Goal: Use online tool/utility: Utilize a website feature to perform a specific function

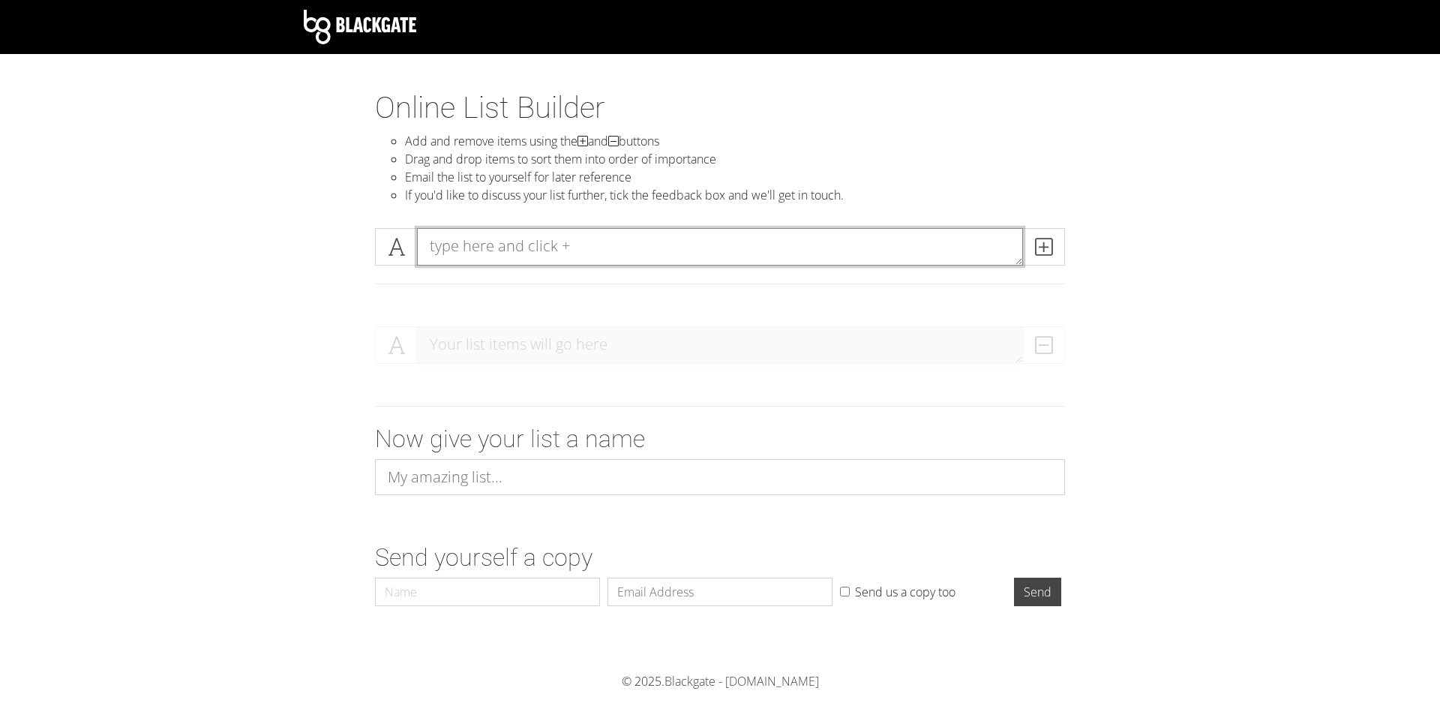
click at [484, 250] on textarea at bounding box center [720, 246] width 606 height 37
type textarea "ayamonte"
click at [1051, 244] on icon at bounding box center [1043, 246] width 17 height 15
click at [552, 251] on textarea at bounding box center [720, 246] width 606 height 37
type textarea "ceuta"
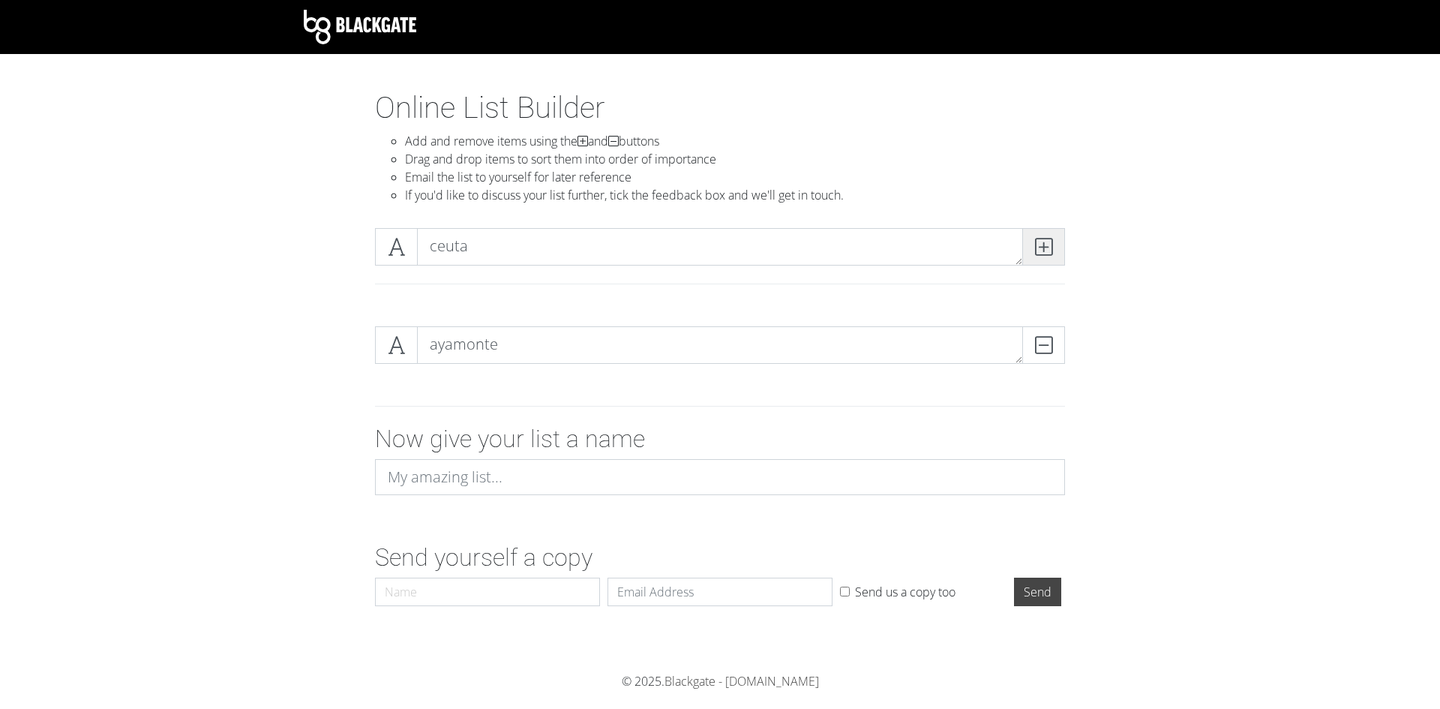
click at [1042, 247] on icon at bounding box center [1043, 246] width 17 height 15
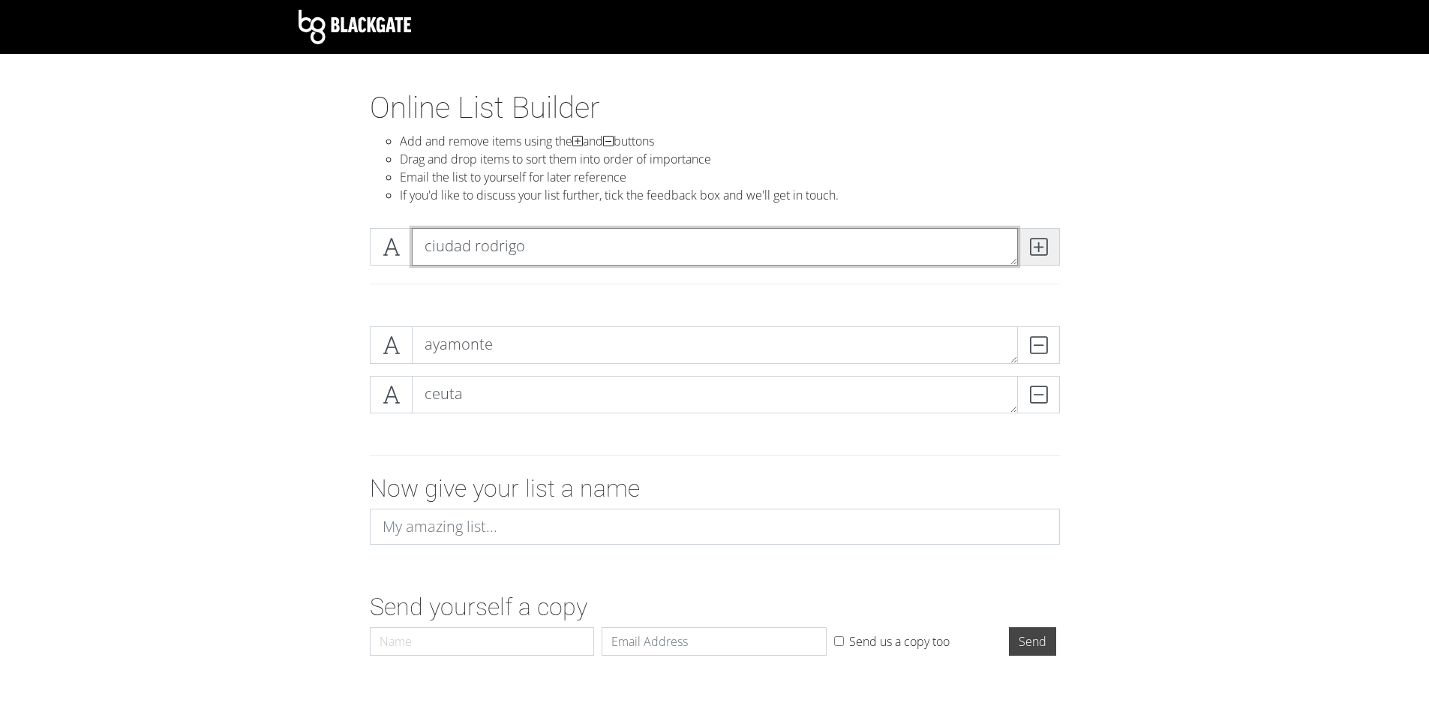
type textarea "ciudad rodrigo"
click at [1055, 247] on span at bounding box center [1038, 246] width 43 height 37
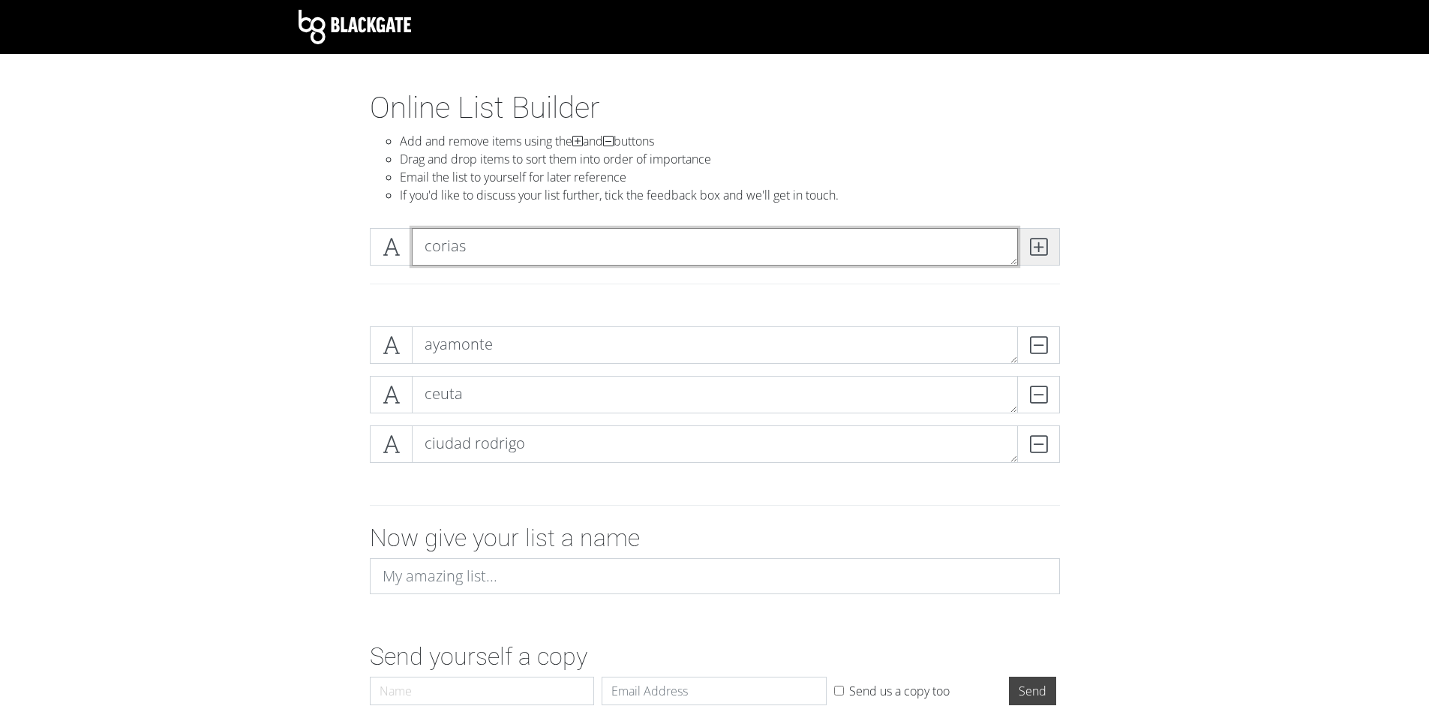
type textarea "corias"
click at [1037, 244] on icon at bounding box center [1038, 246] width 17 height 15
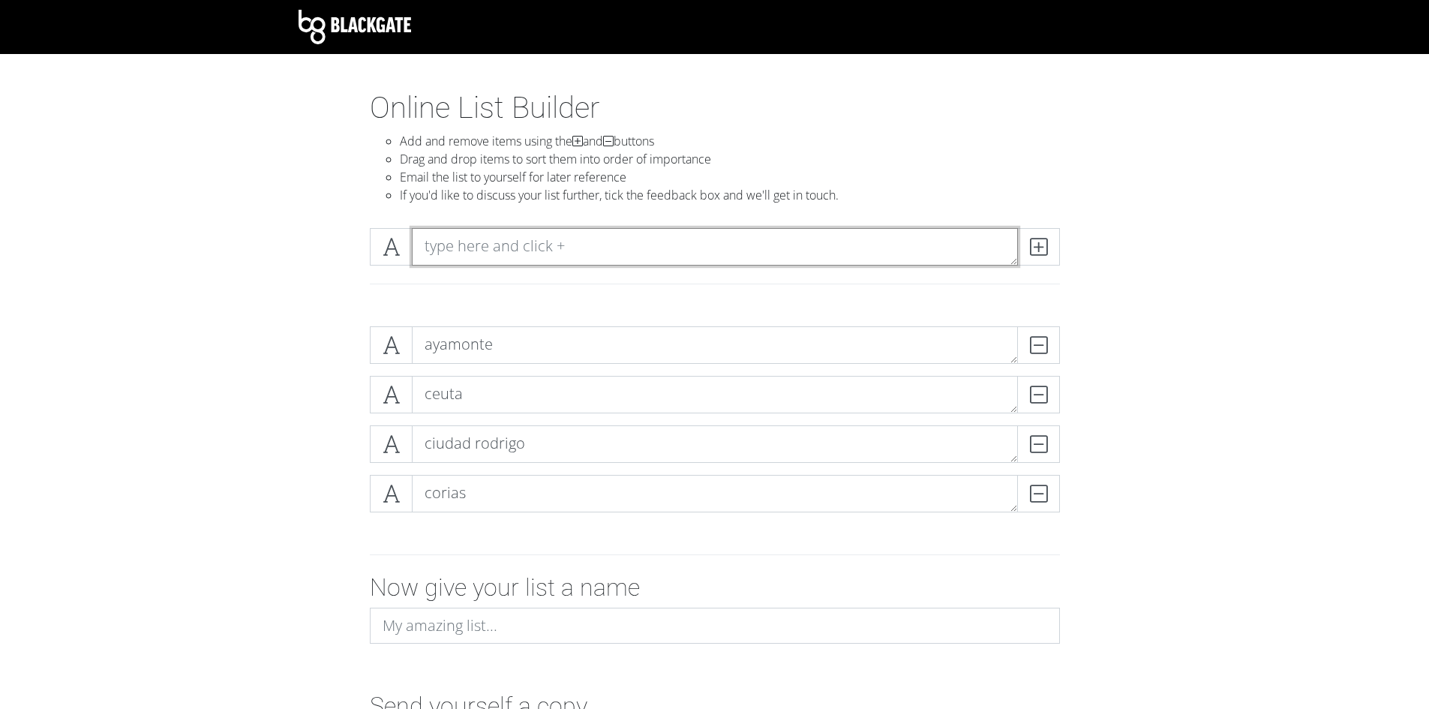
click at [491, 253] on textarea at bounding box center [715, 246] width 606 height 37
type textarea "el saler"
click at [1070, 255] on div "el saler" at bounding box center [714, 265] width 712 height 74
click at [1054, 253] on span at bounding box center [1038, 246] width 43 height 37
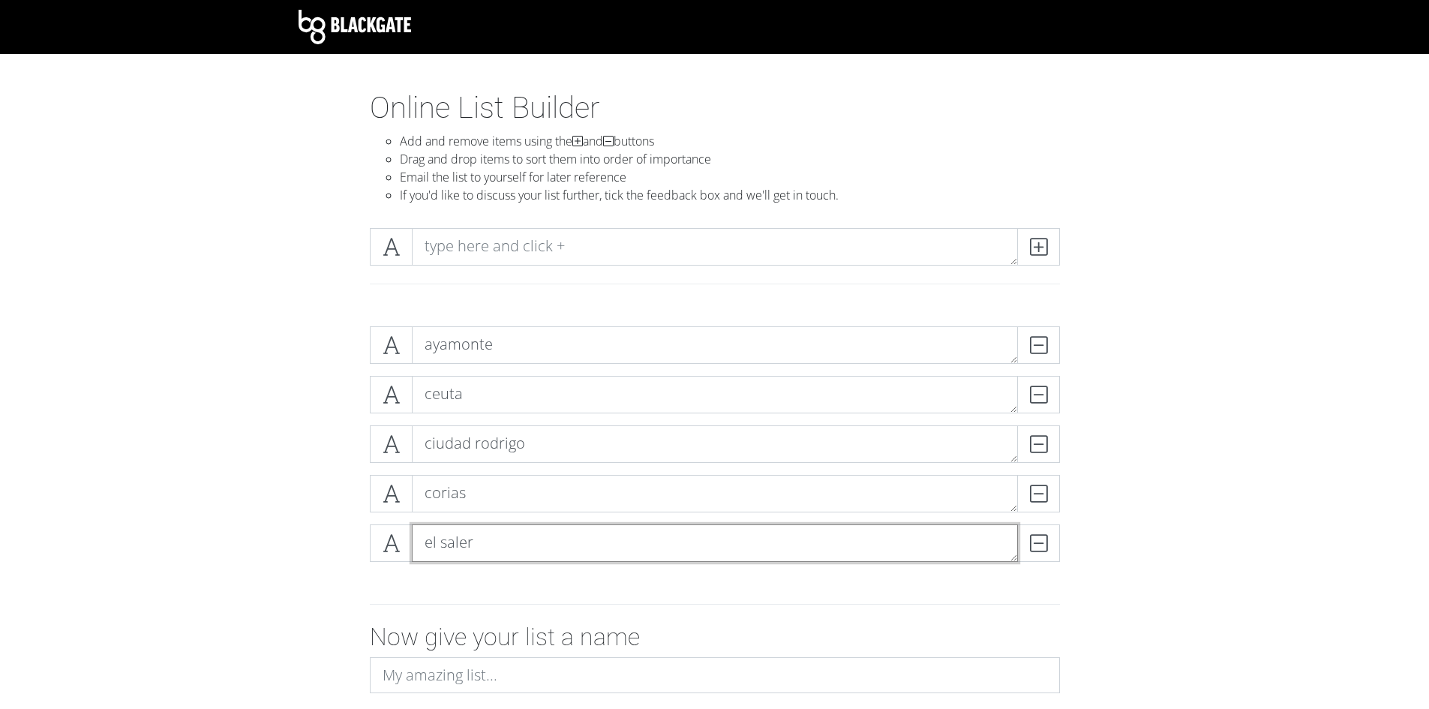
click at [599, 544] on textarea "el saler" at bounding box center [715, 542] width 606 height 37
type textarea "el saler valencia"
click at [228, 355] on form "ayamonte DELETE ceuta DELETE ciudad [PERSON_NAME] [PERSON_NAME] el saler valenc…" at bounding box center [714, 562] width 1429 height 496
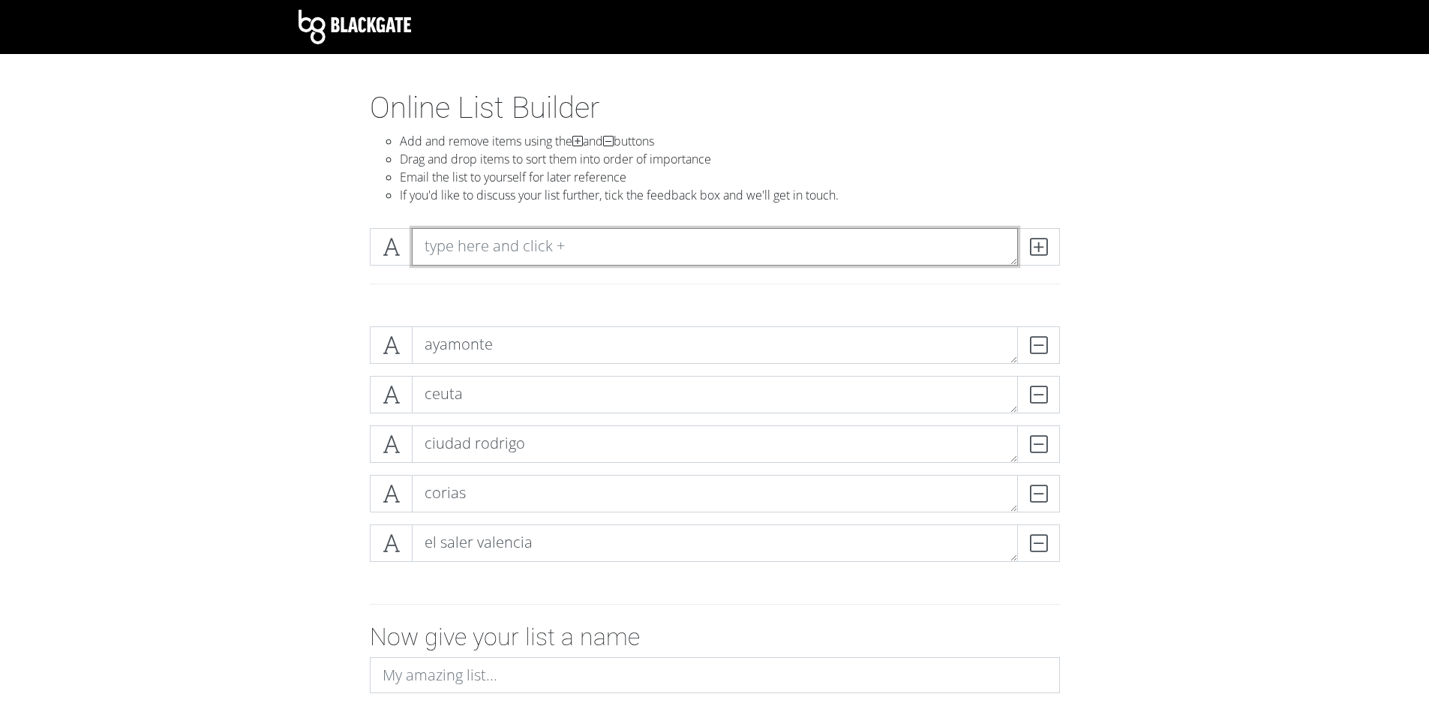
click at [777, 238] on textarea at bounding box center [715, 246] width 606 height 37
type textarea "guadalupe"
click at [1027, 246] on span at bounding box center [1038, 246] width 43 height 37
click at [737, 258] on textarea at bounding box center [715, 246] width 606 height 37
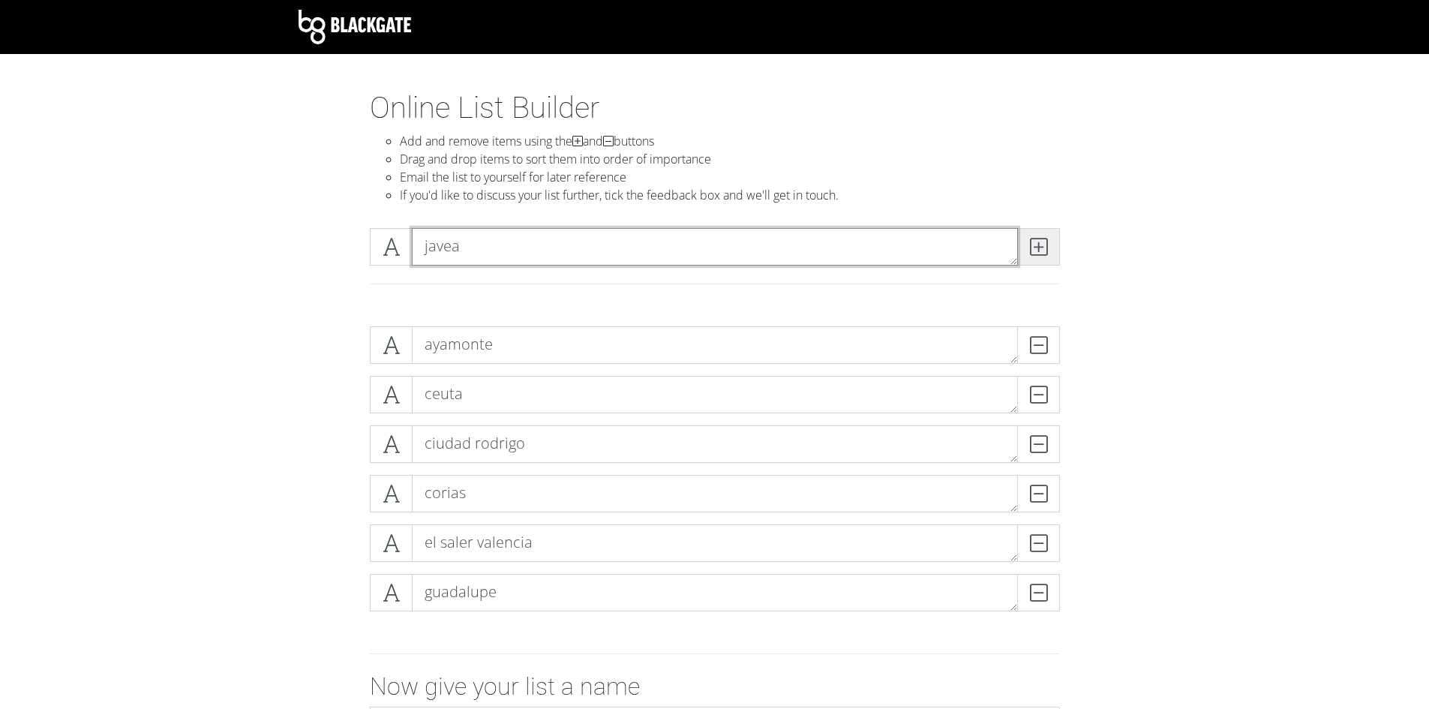
type textarea "javea"
click at [1030, 239] on icon at bounding box center [1038, 246] width 17 height 15
type textarea "la palma"
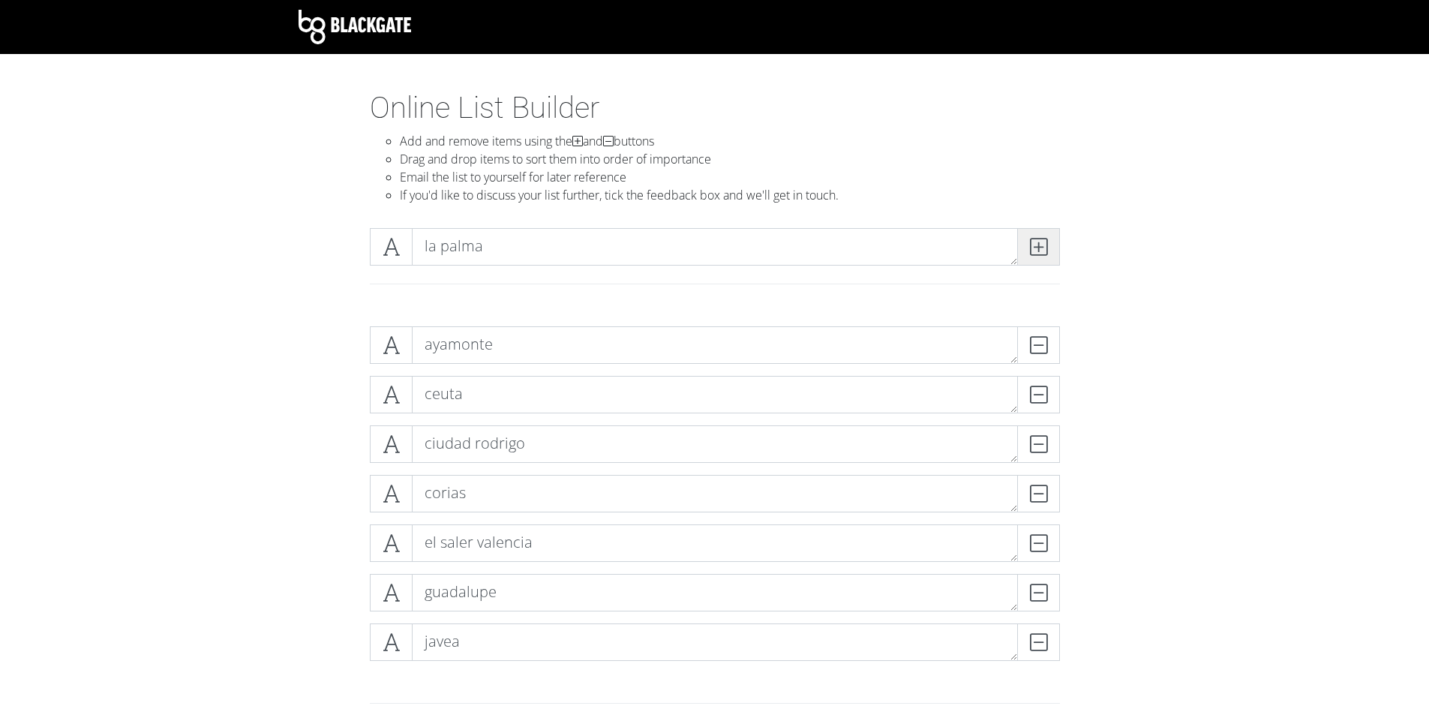
click at [1045, 241] on icon at bounding box center [1038, 246] width 17 height 15
click at [719, 253] on textarea at bounding box center [715, 246] width 606 height 37
type textarea "las cañadas del teide"
click at [1045, 239] on icon at bounding box center [1038, 246] width 17 height 15
click at [260, 279] on section "Online List Builder Add and remove items using the and buttons Drag and drop it…" at bounding box center [714, 579] width 1429 height 979
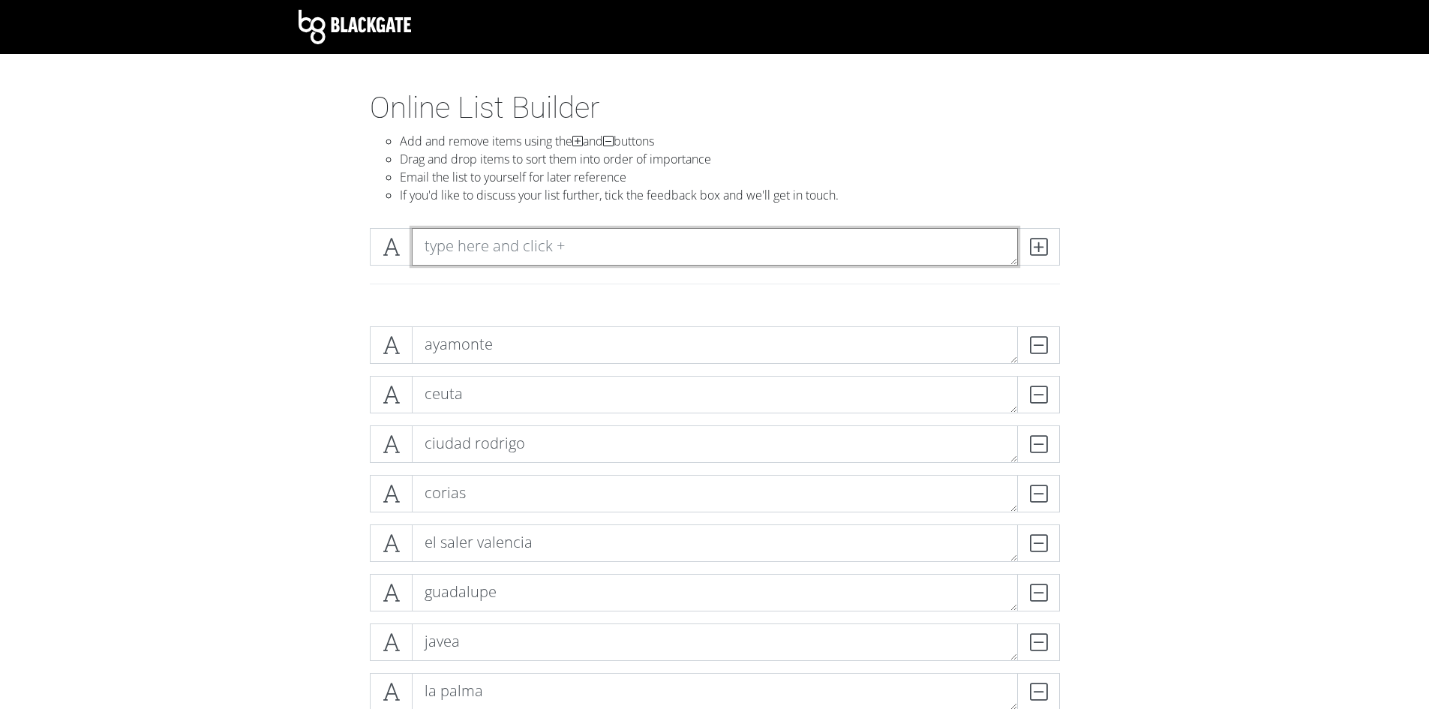
click at [518, 240] on textarea at bounding box center [715, 246] width 606 height 37
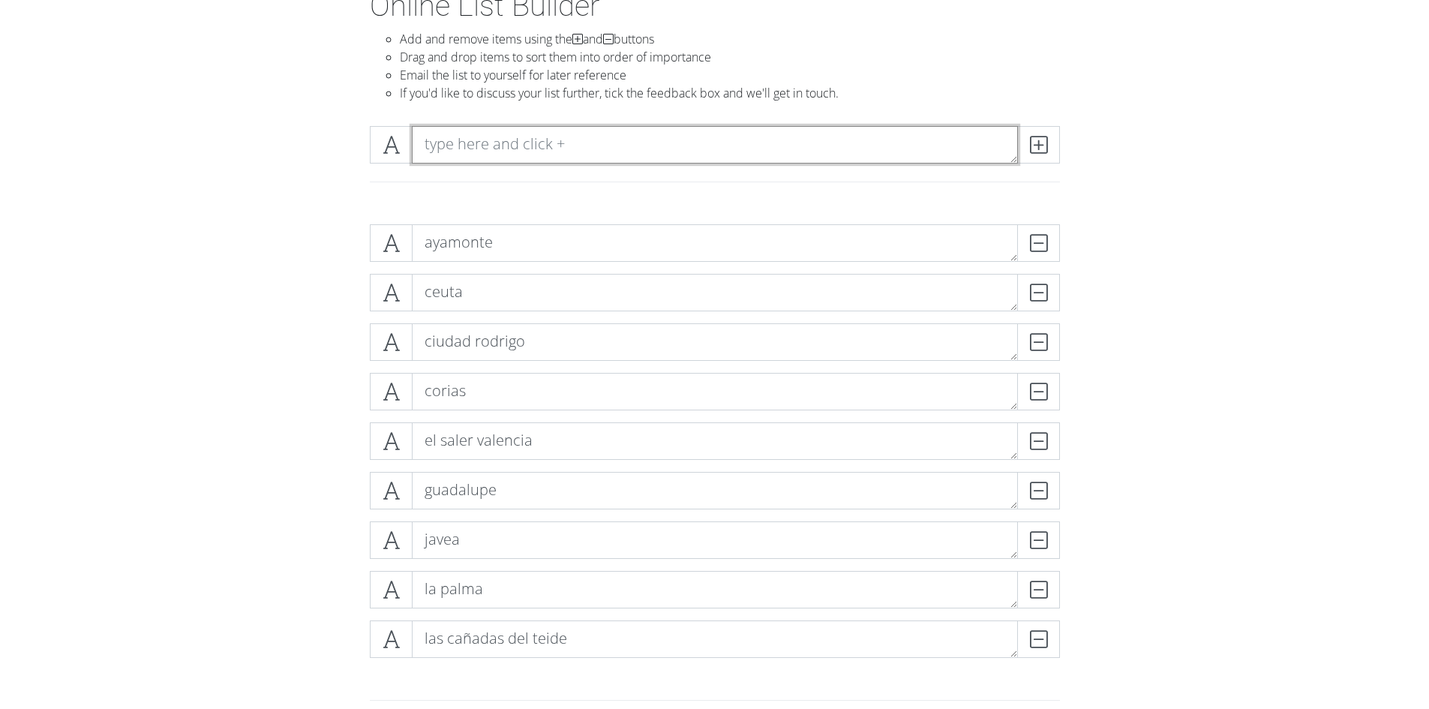
scroll to position [75, 0]
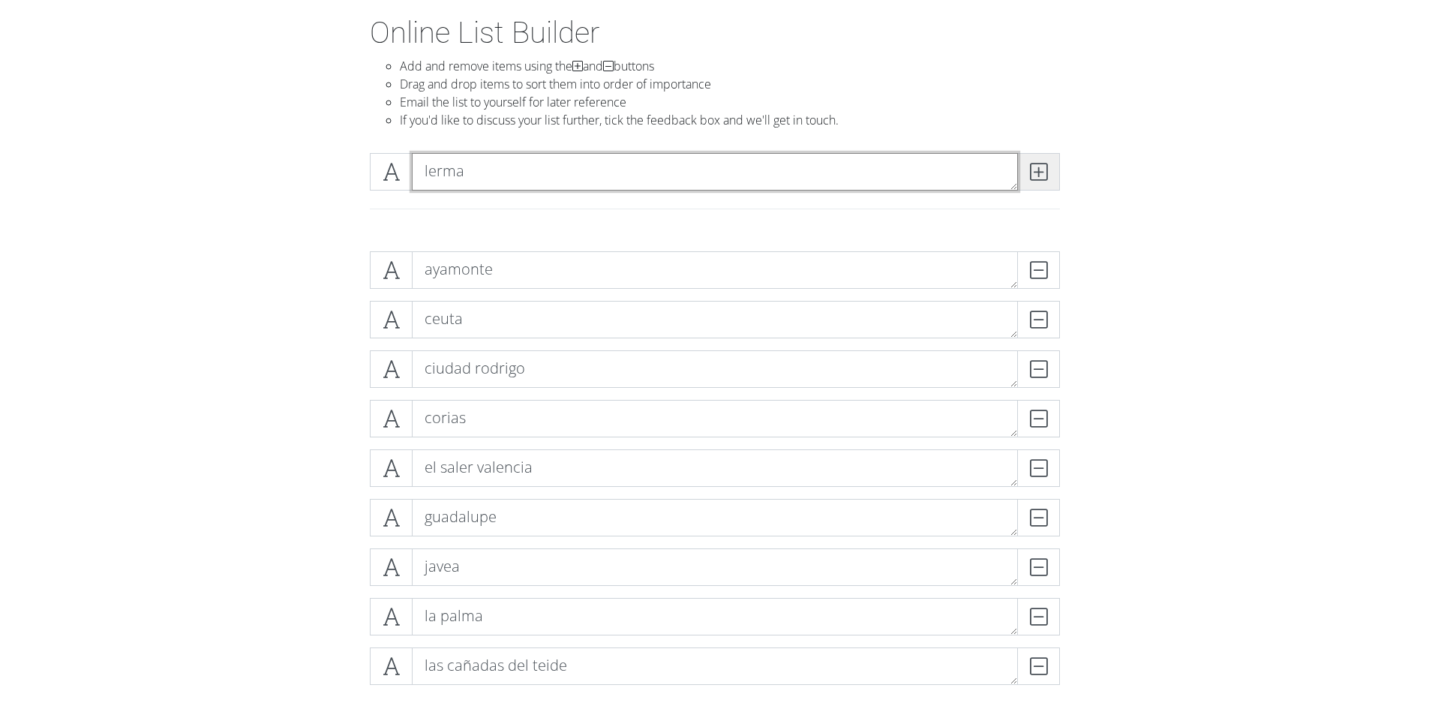
type textarea "lerma"
click at [1040, 169] on icon at bounding box center [1038, 171] width 17 height 15
click at [554, 171] on textarea at bounding box center [715, 171] width 606 height 37
type textarea "[GEOGRAPHIC_DATA]"
click at [1054, 166] on span at bounding box center [1038, 171] width 43 height 37
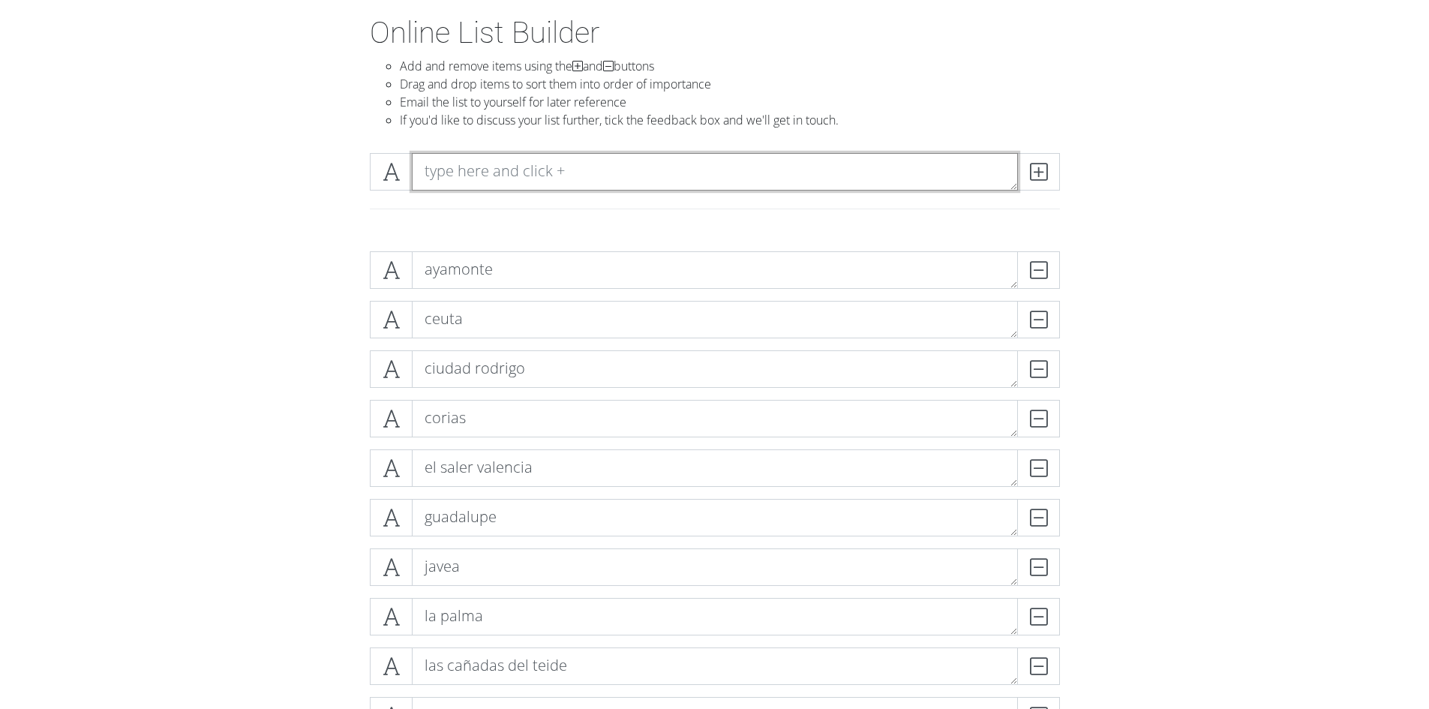
click at [678, 168] on textarea at bounding box center [715, 171] width 606 height 37
type textarea "malaga golf"
click at [1036, 173] on icon at bounding box center [1038, 171] width 17 height 15
click at [604, 182] on textarea at bounding box center [715, 171] width 606 height 37
type textarea "merida"
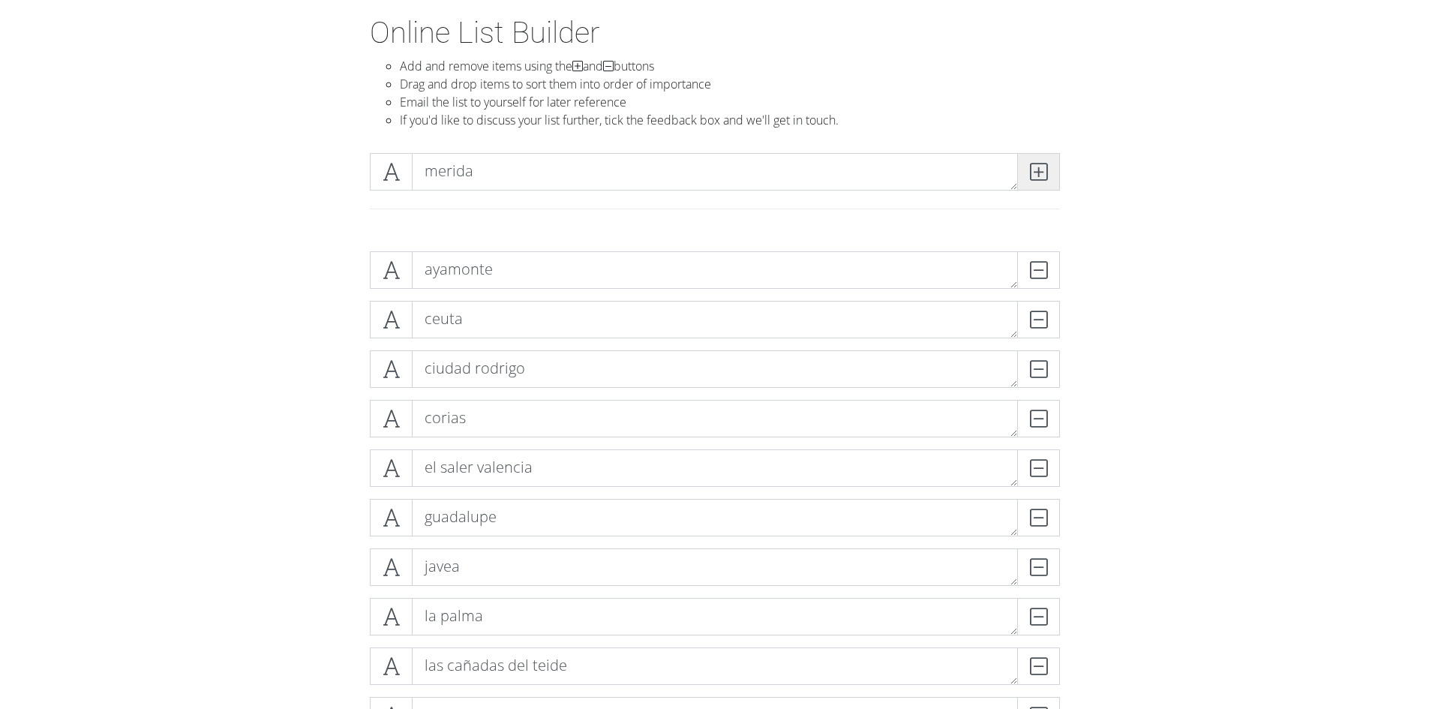
click at [1040, 164] on icon at bounding box center [1038, 171] width 17 height 15
click at [708, 184] on textarea at bounding box center [715, 171] width 606 height 37
type textarea "molina de aragon"
click at [1036, 166] on icon at bounding box center [1038, 171] width 17 height 15
click at [508, 179] on textarea at bounding box center [715, 171] width 606 height 37
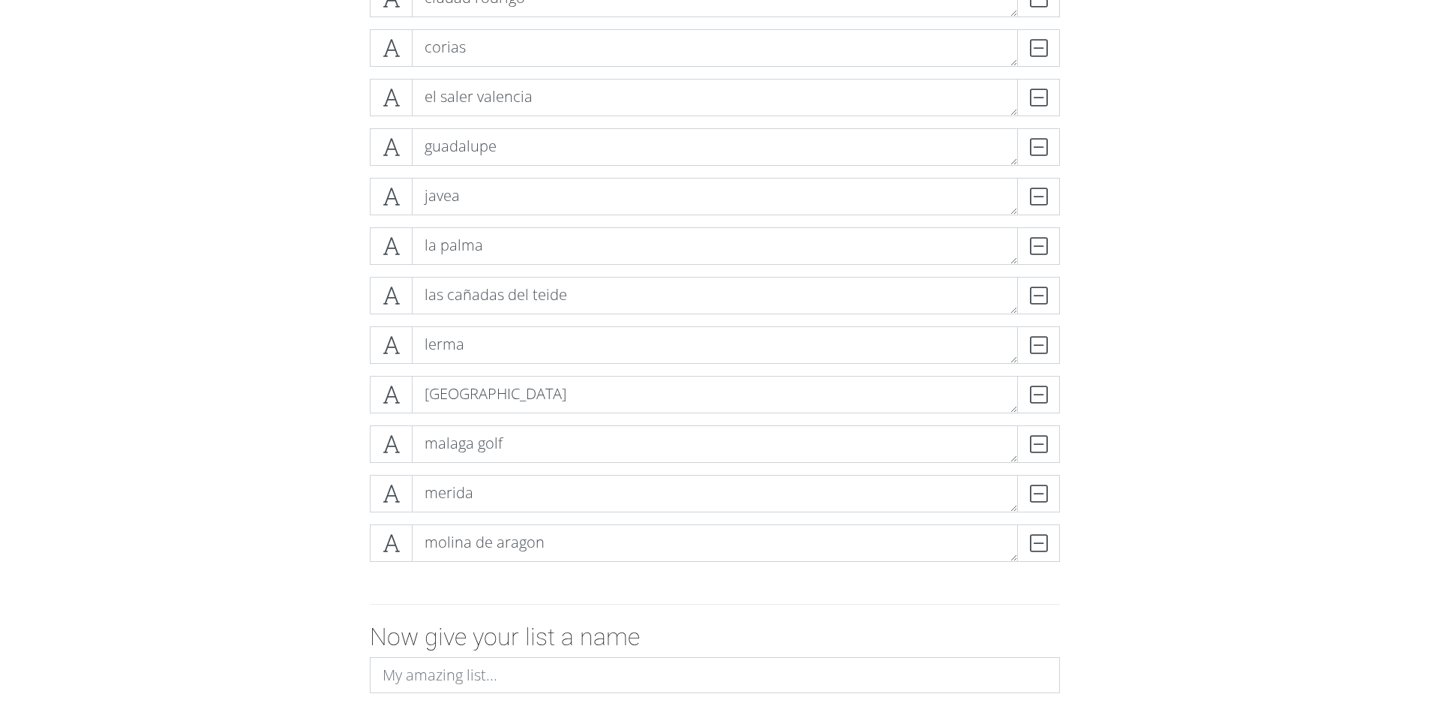
scroll to position [450, 0]
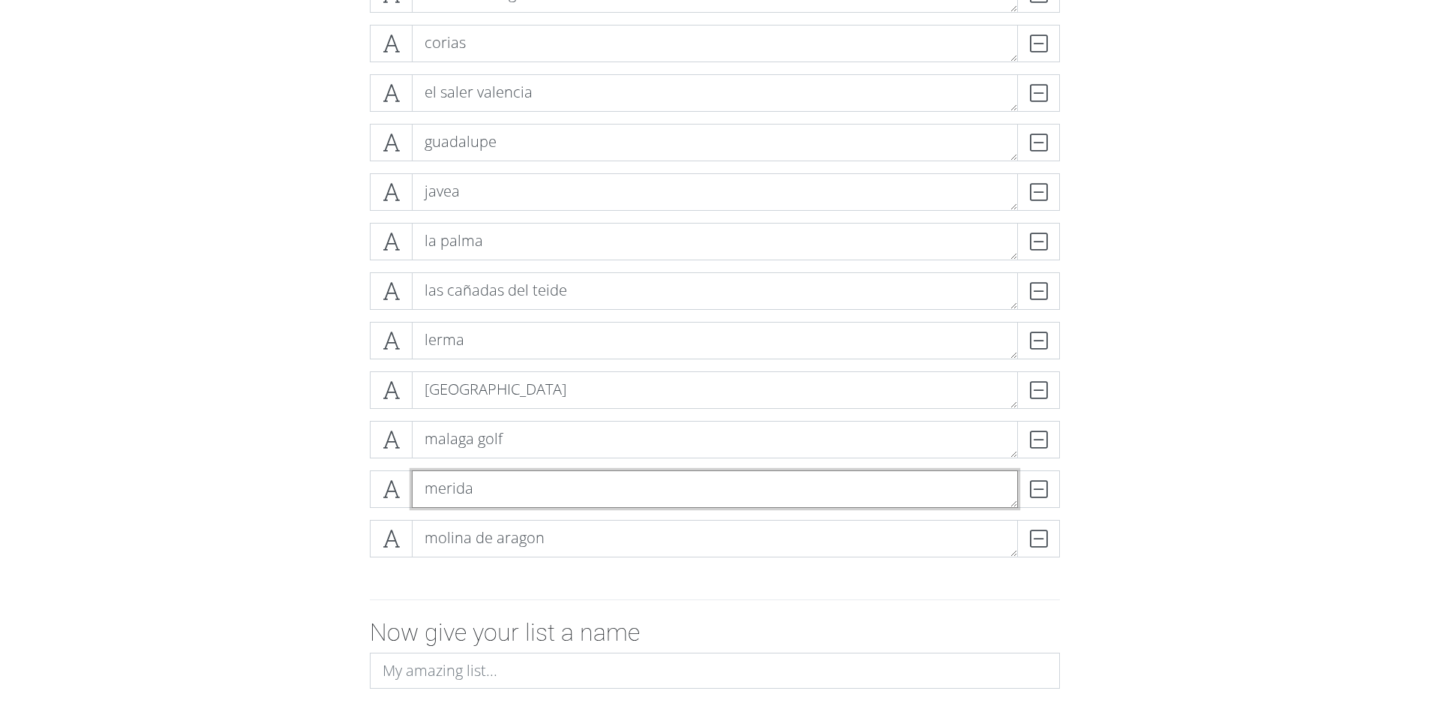
click at [581, 498] on textarea "merida" at bounding box center [715, 488] width 606 height 37
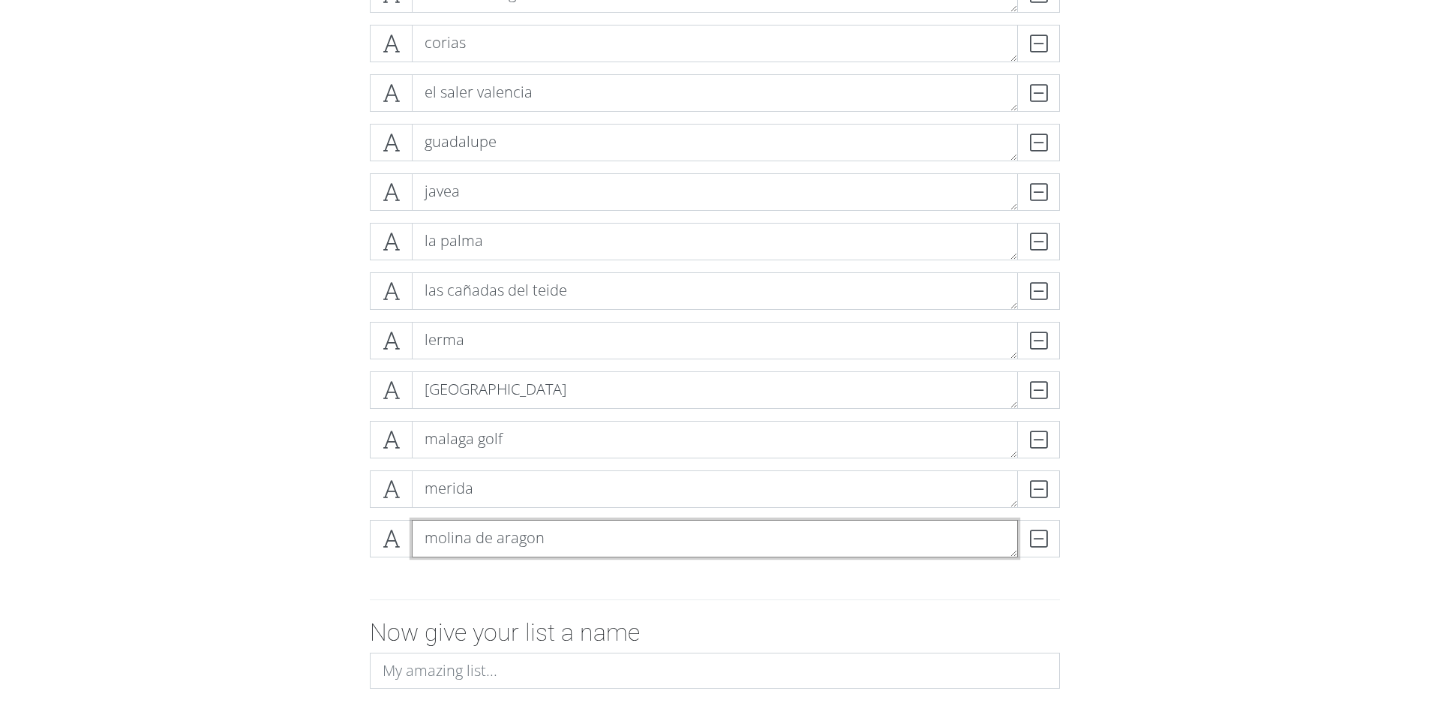
click at [579, 533] on textarea "molina de aragon" at bounding box center [715, 538] width 606 height 37
type textarea "molina de aragon [GEOGRAPHIC_DATA]"
click at [269, 262] on form "ayamonte DELETE ceuta DELETE ciudad [PERSON_NAME] [PERSON_NAME] el saler valenc…" at bounding box center [714, 335] width 1429 height 942
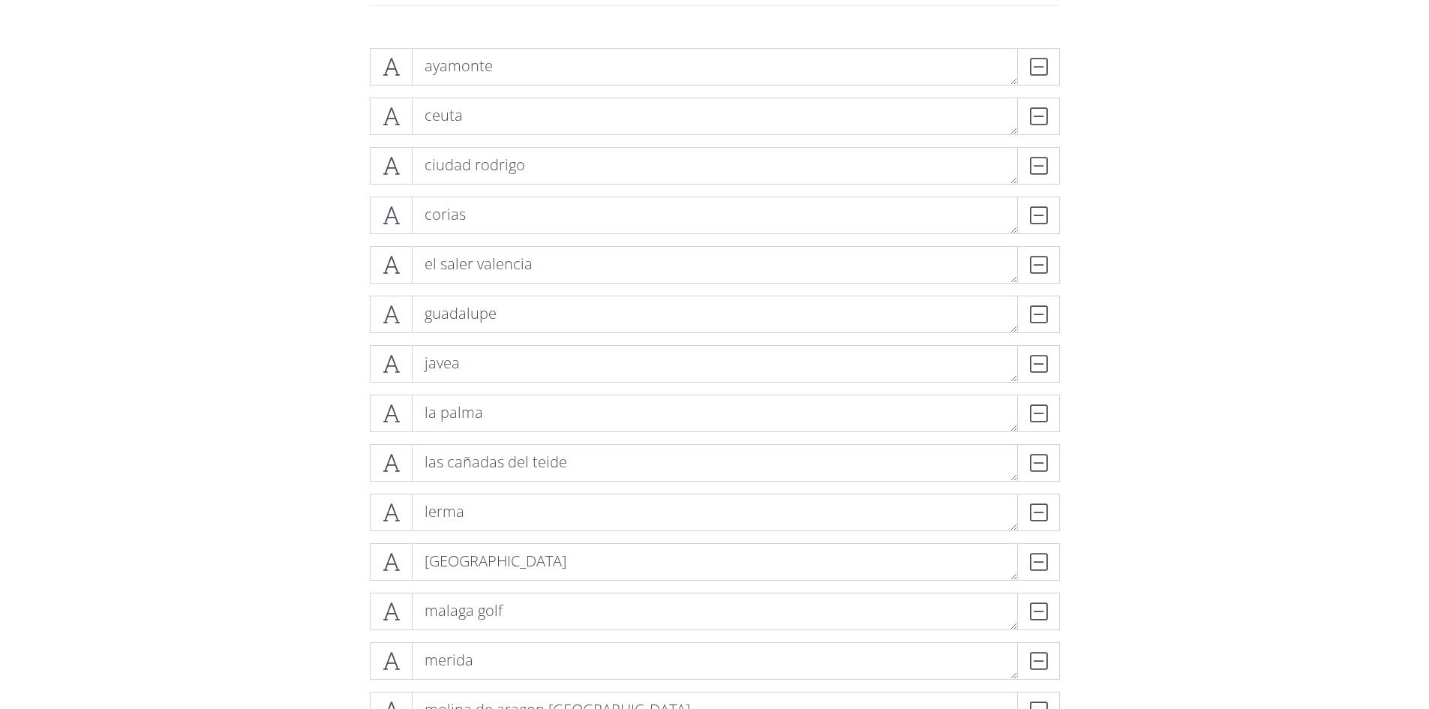
scroll to position [150, 0]
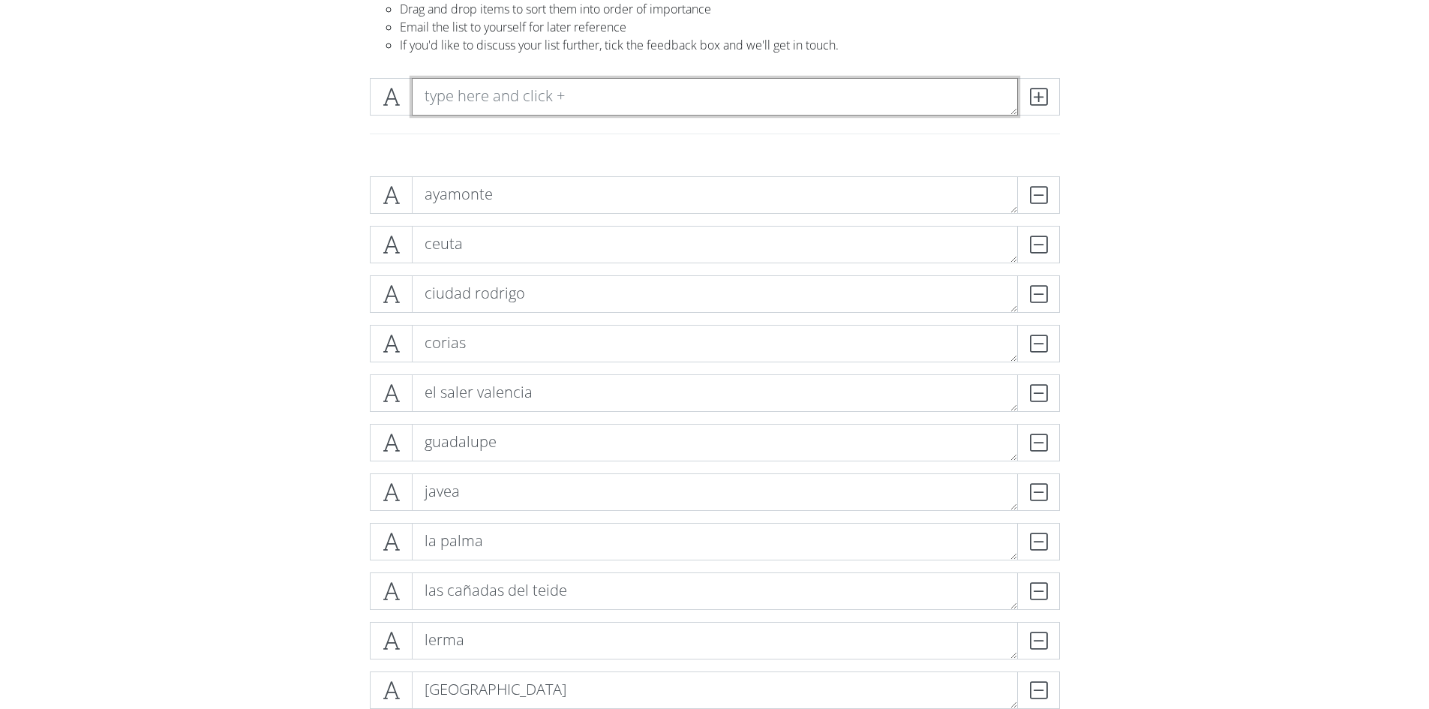
click at [607, 100] on textarea at bounding box center [715, 96] width 606 height 37
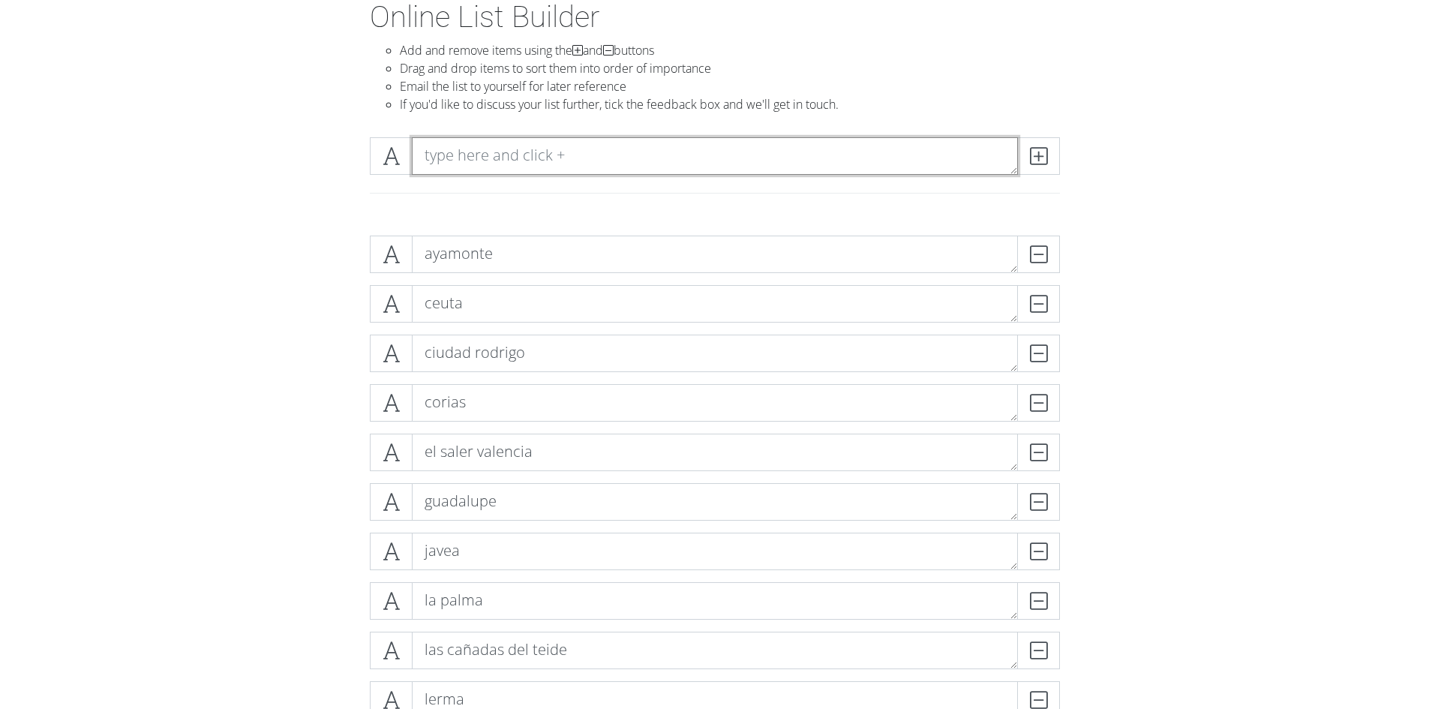
scroll to position [75, 0]
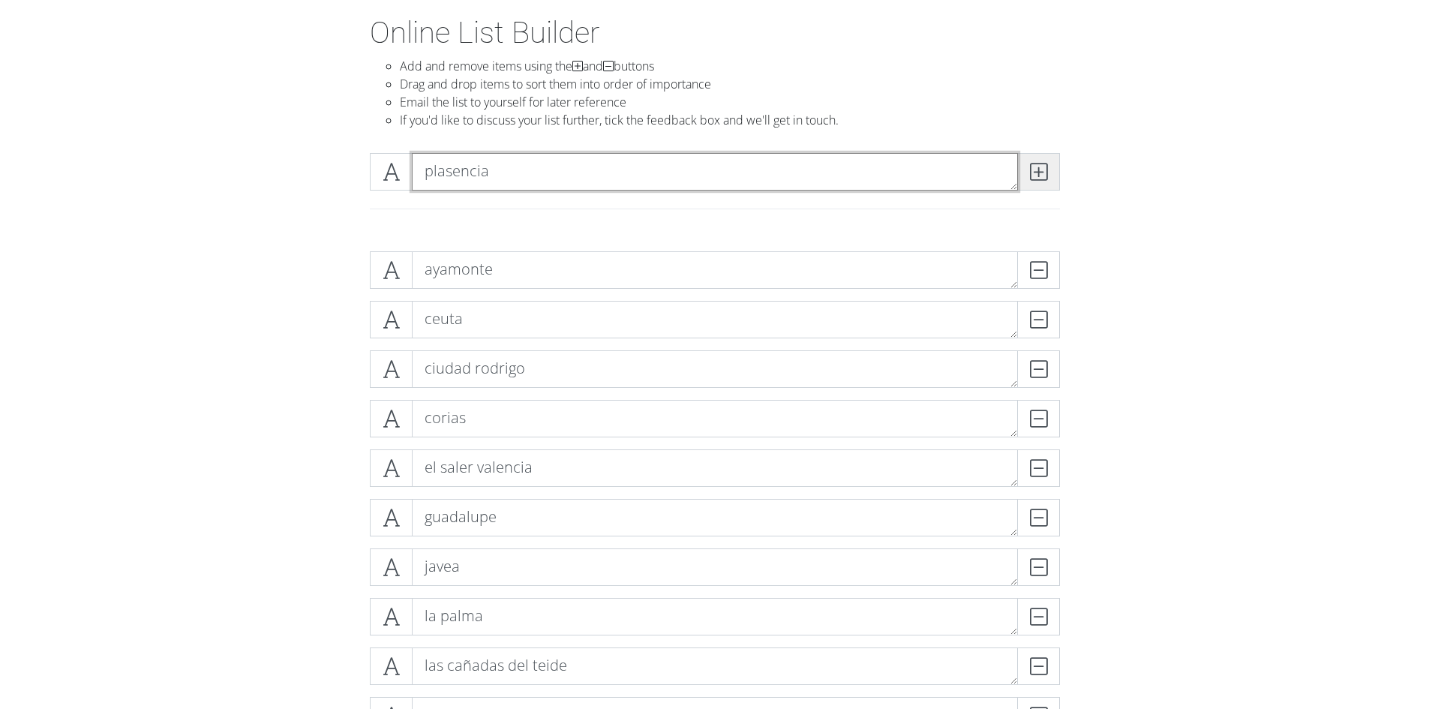
type textarea "plasencia"
click at [1039, 168] on icon at bounding box center [1038, 171] width 17 height 15
click at [644, 164] on textarea at bounding box center [715, 171] width 606 height 37
click at [649, 167] on textarea at bounding box center [715, 171] width 606 height 37
type textarea "ribadeo"
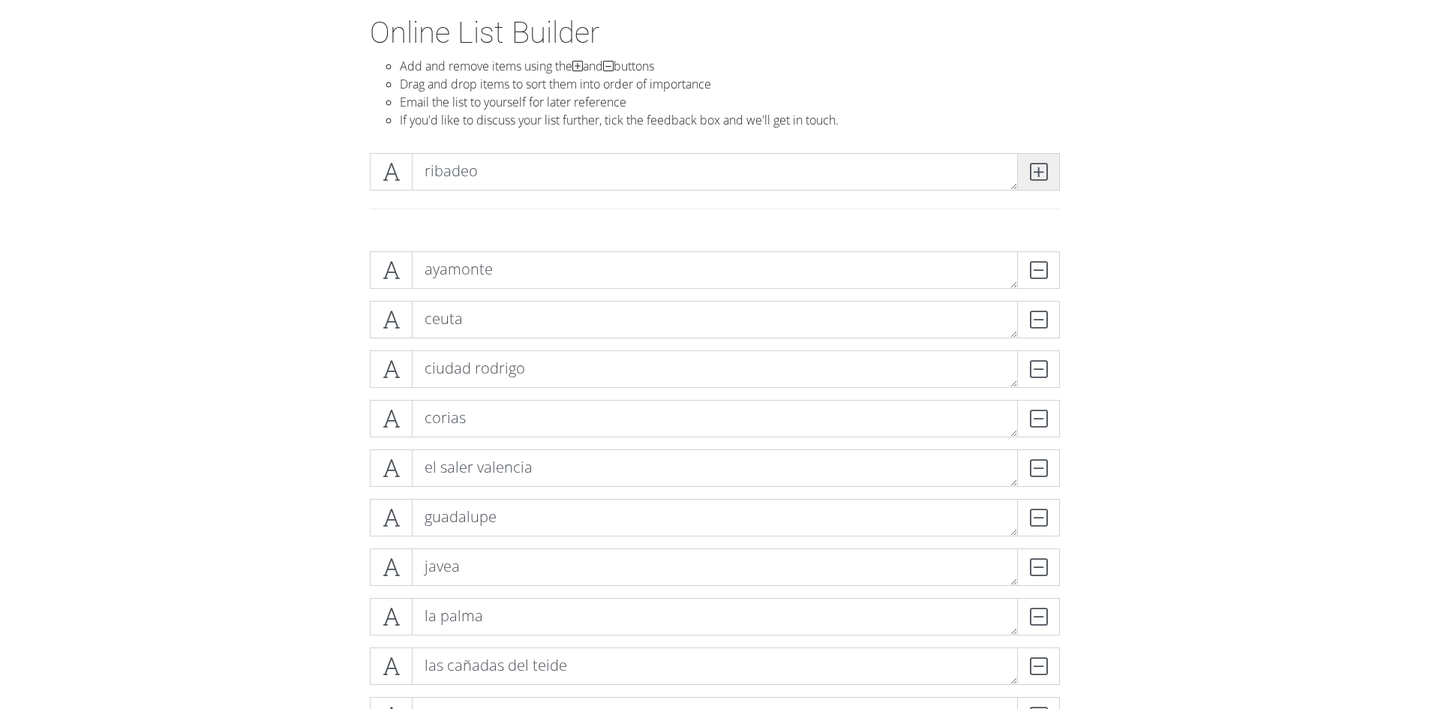
click at [1039, 170] on icon at bounding box center [1038, 171] width 17 height 15
type textarea "[GEOGRAPHIC_DATA]"
click at [1036, 171] on icon at bounding box center [1038, 171] width 17 height 15
click at [491, 177] on textarea at bounding box center [715, 171] width 606 height 37
type textarea "[GEOGRAPHIC_DATA]"
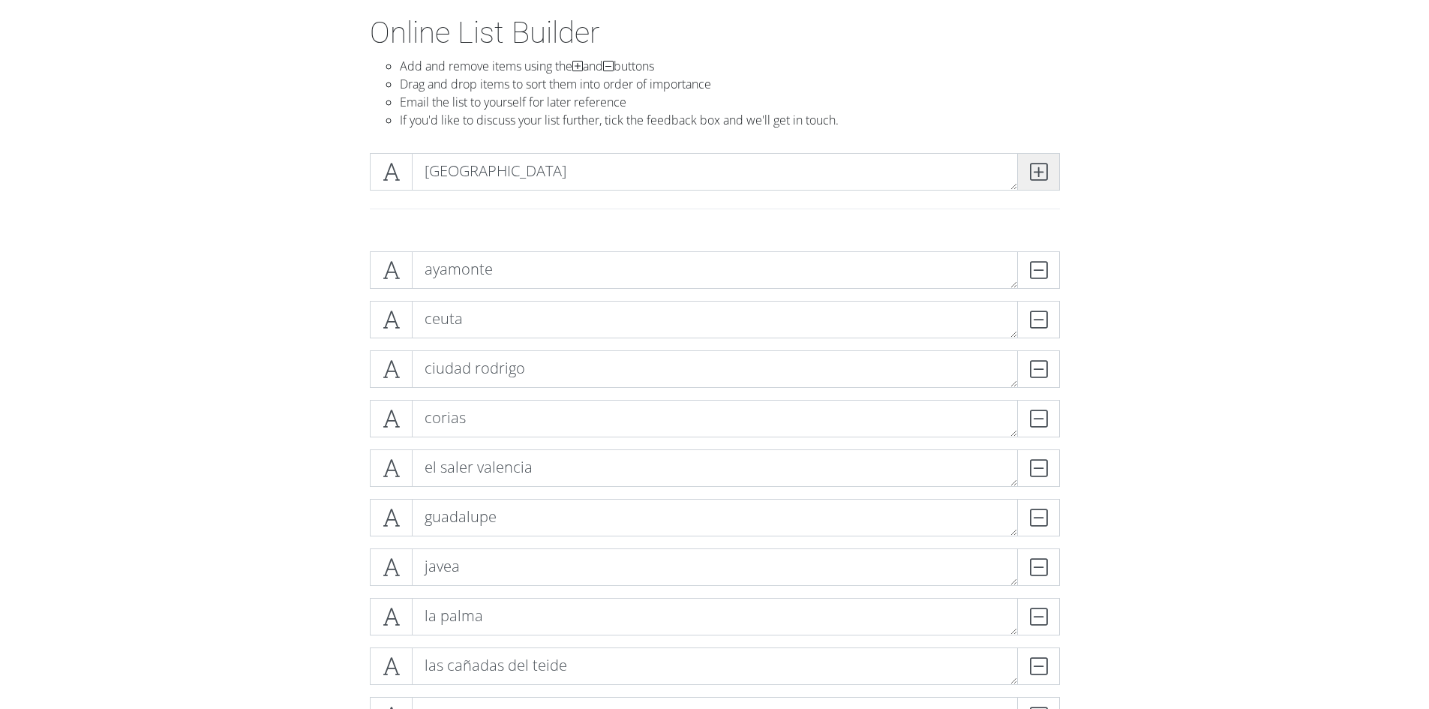
click at [1057, 172] on span at bounding box center [1038, 171] width 43 height 37
click at [718, 178] on textarea at bounding box center [715, 171] width 606 height 37
type textarea "tordesillas"
click at [1044, 169] on icon at bounding box center [1038, 171] width 17 height 15
click at [546, 168] on textarea at bounding box center [715, 171] width 606 height 37
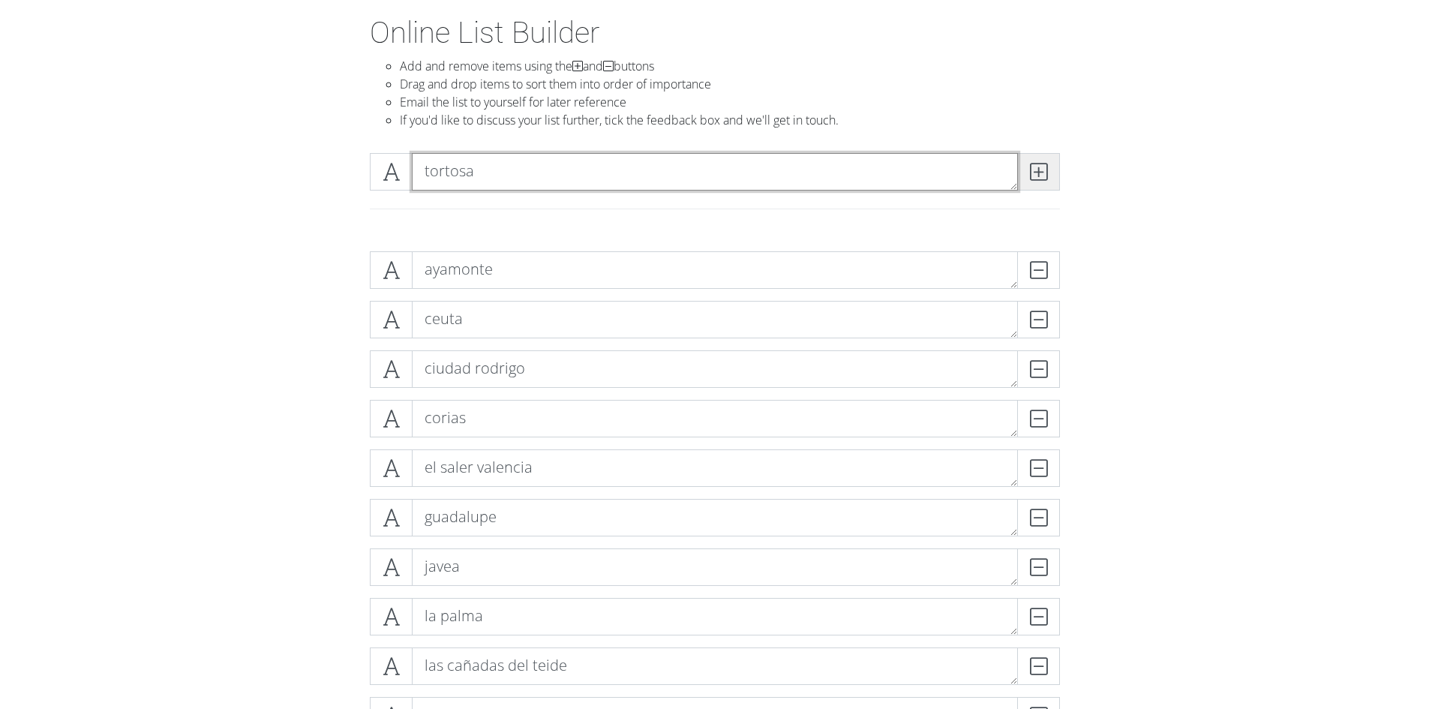
type textarea "tortosa"
click at [1022, 159] on span at bounding box center [1038, 171] width 43 height 37
click at [637, 175] on textarea at bounding box center [715, 171] width 606 height 37
type textarea "ubeda"
click at [1037, 166] on icon at bounding box center [1038, 171] width 17 height 15
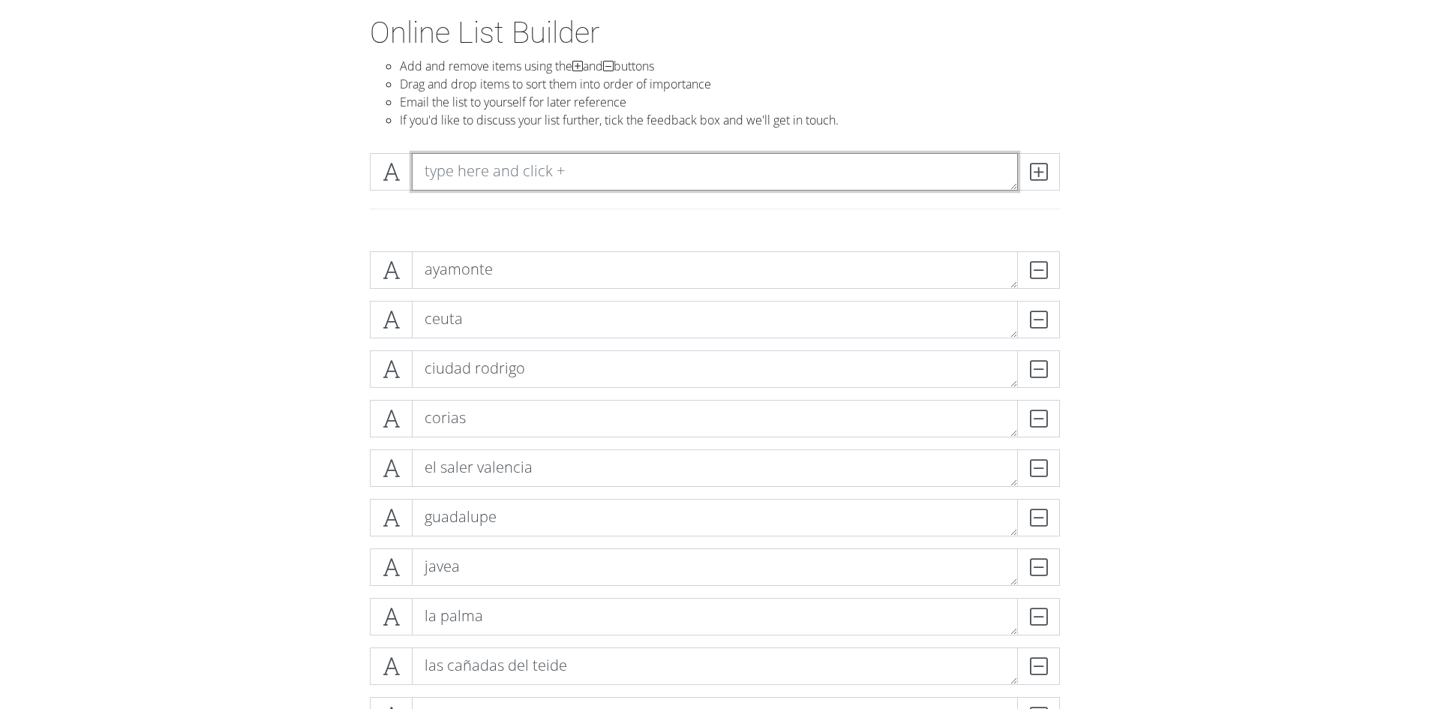
click at [565, 171] on textarea at bounding box center [715, 171] width 606 height 37
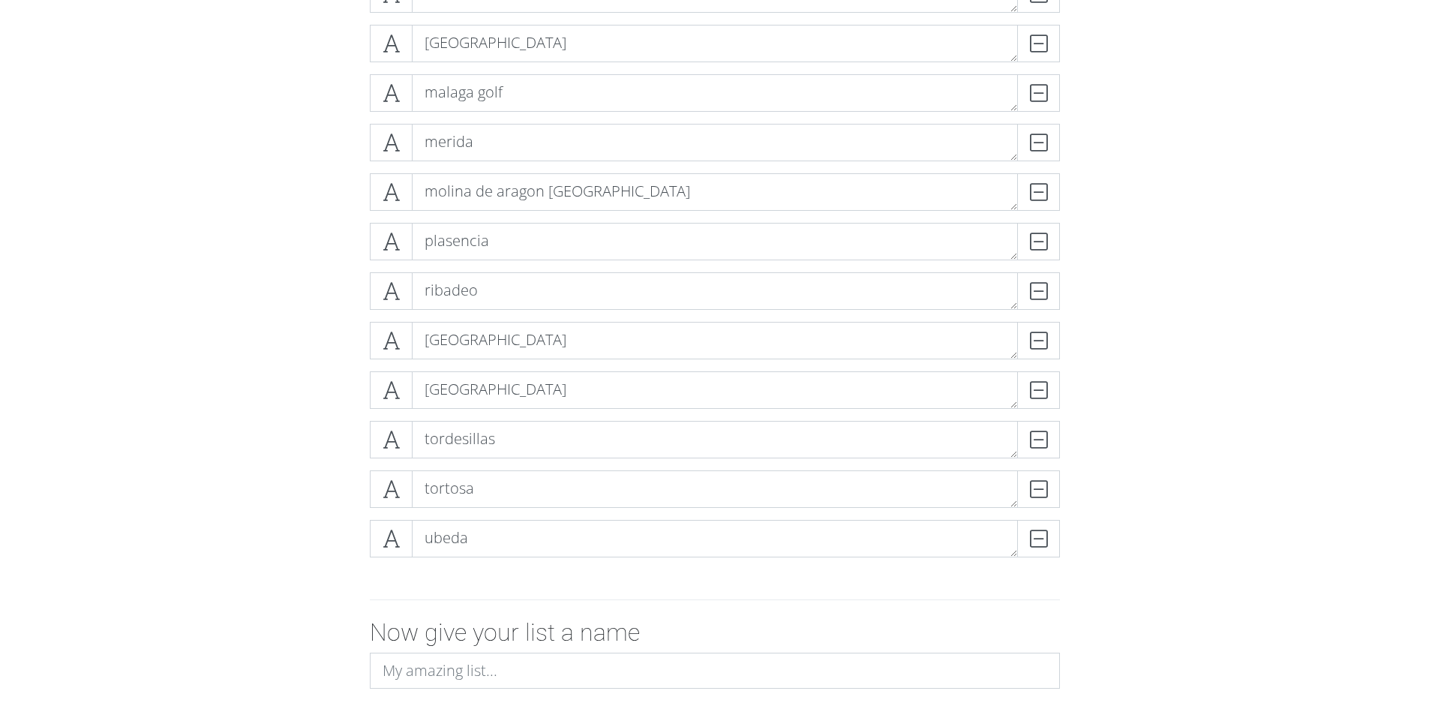
scroll to position [971, 0]
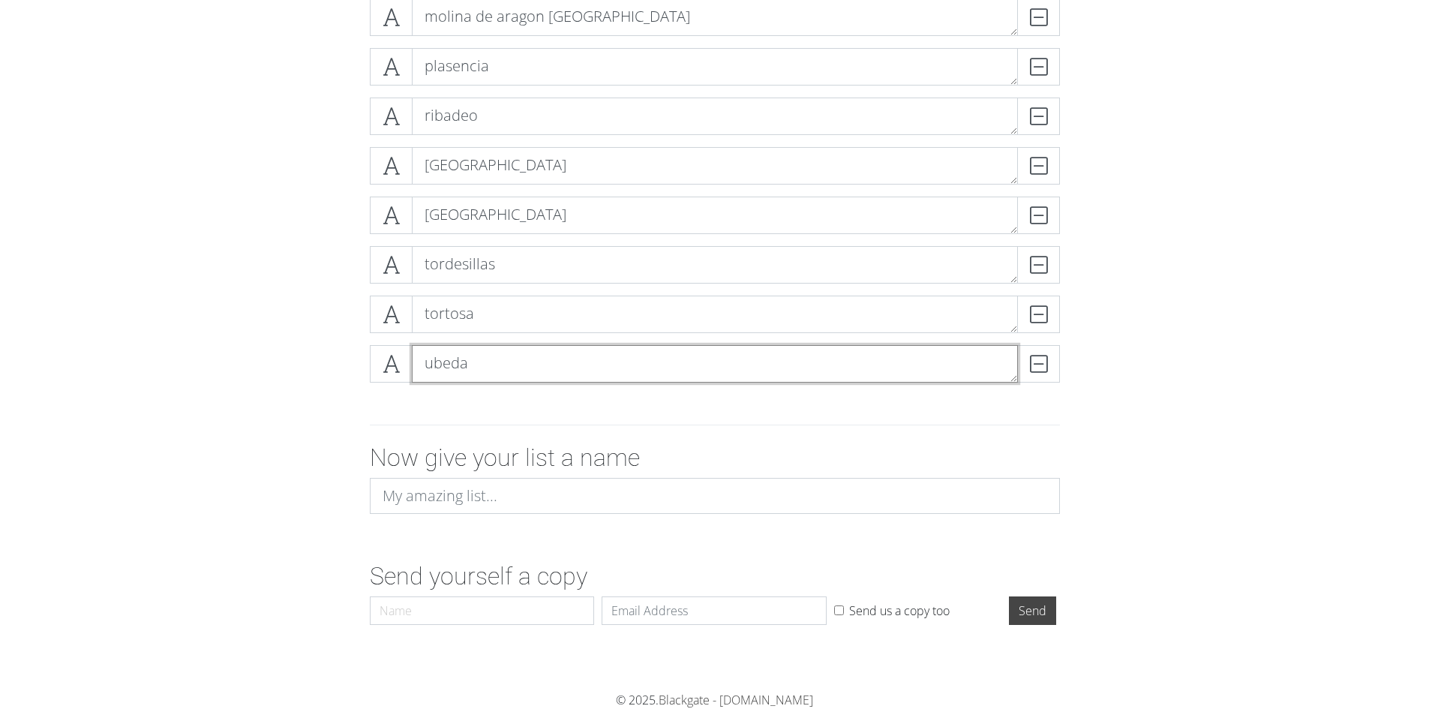
click at [535, 351] on textarea "ubeda" at bounding box center [715, 363] width 606 height 37
type textarea "[PERSON_NAME]"
click at [489, 310] on textarea "tortosa" at bounding box center [715, 313] width 606 height 37
type textarea "tortosa tarragona"
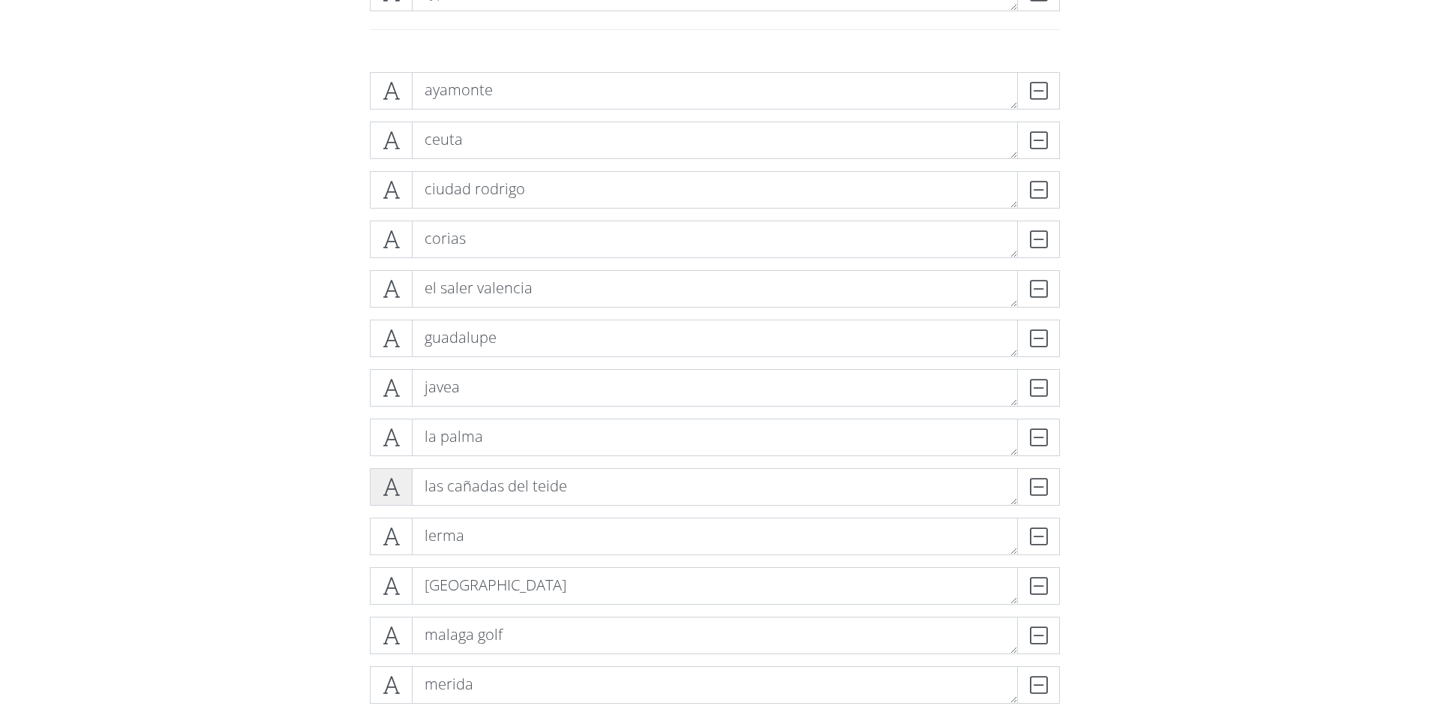
scroll to position [0, 0]
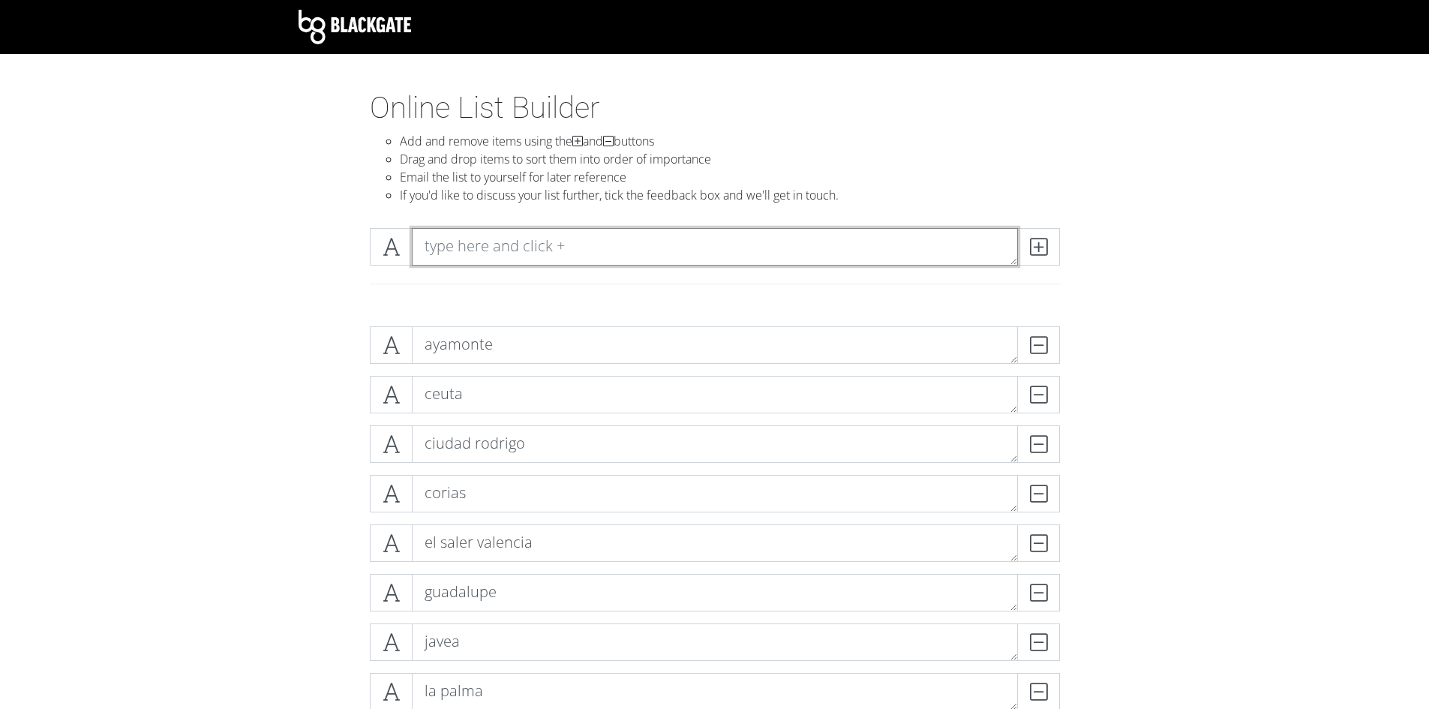
click at [466, 246] on textarea at bounding box center [715, 246] width 606 height 37
type textarea "veruela zgz"
click at [1033, 239] on icon at bounding box center [1038, 246] width 17 height 15
click at [613, 254] on textarea at bounding box center [715, 246] width 606 height 37
type textarea "vic-sau [GEOGRAPHIC_DATA]"
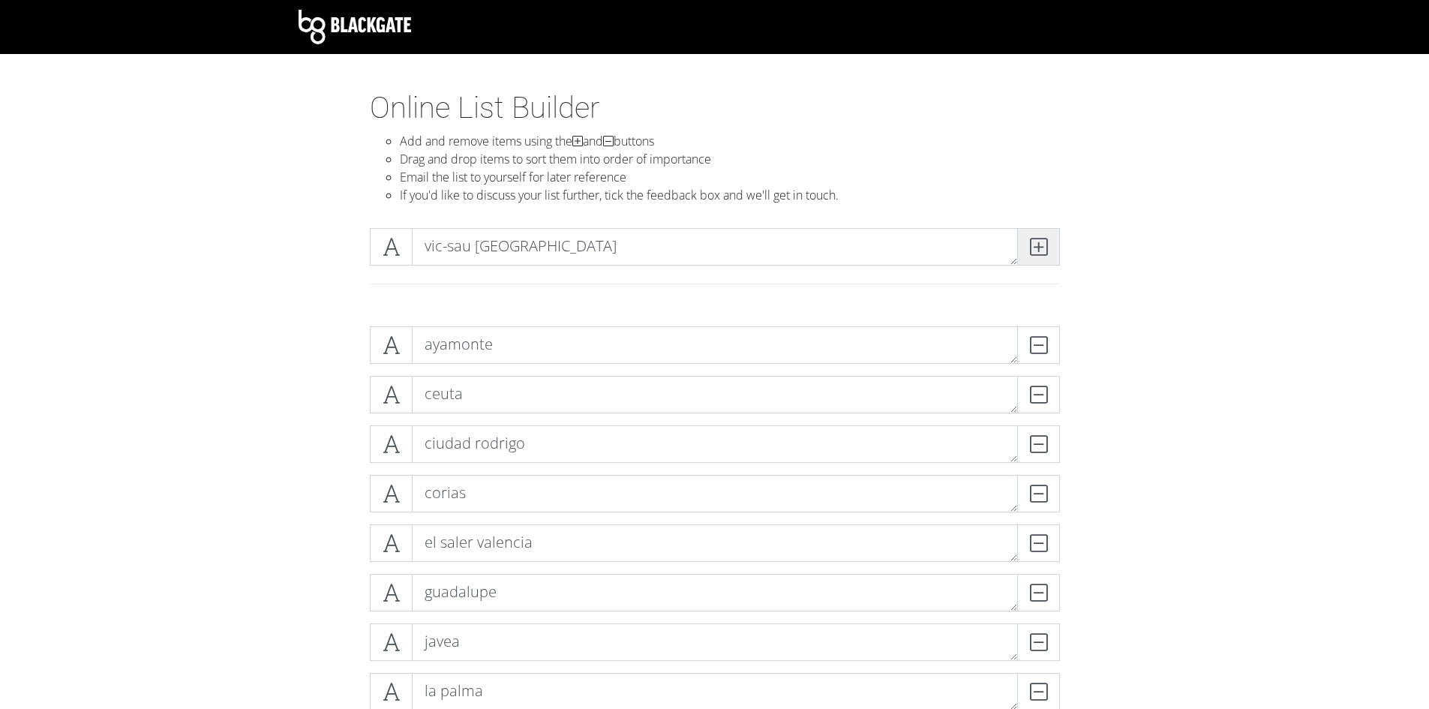
click at [1036, 246] on icon at bounding box center [1038, 246] width 17 height 15
click at [728, 238] on textarea at bounding box center [715, 246] width 606 height 37
type textarea "[PERSON_NAME]"
click at [1021, 238] on span at bounding box center [1038, 246] width 43 height 37
click at [429, 240] on textarea at bounding box center [715, 246] width 606 height 37
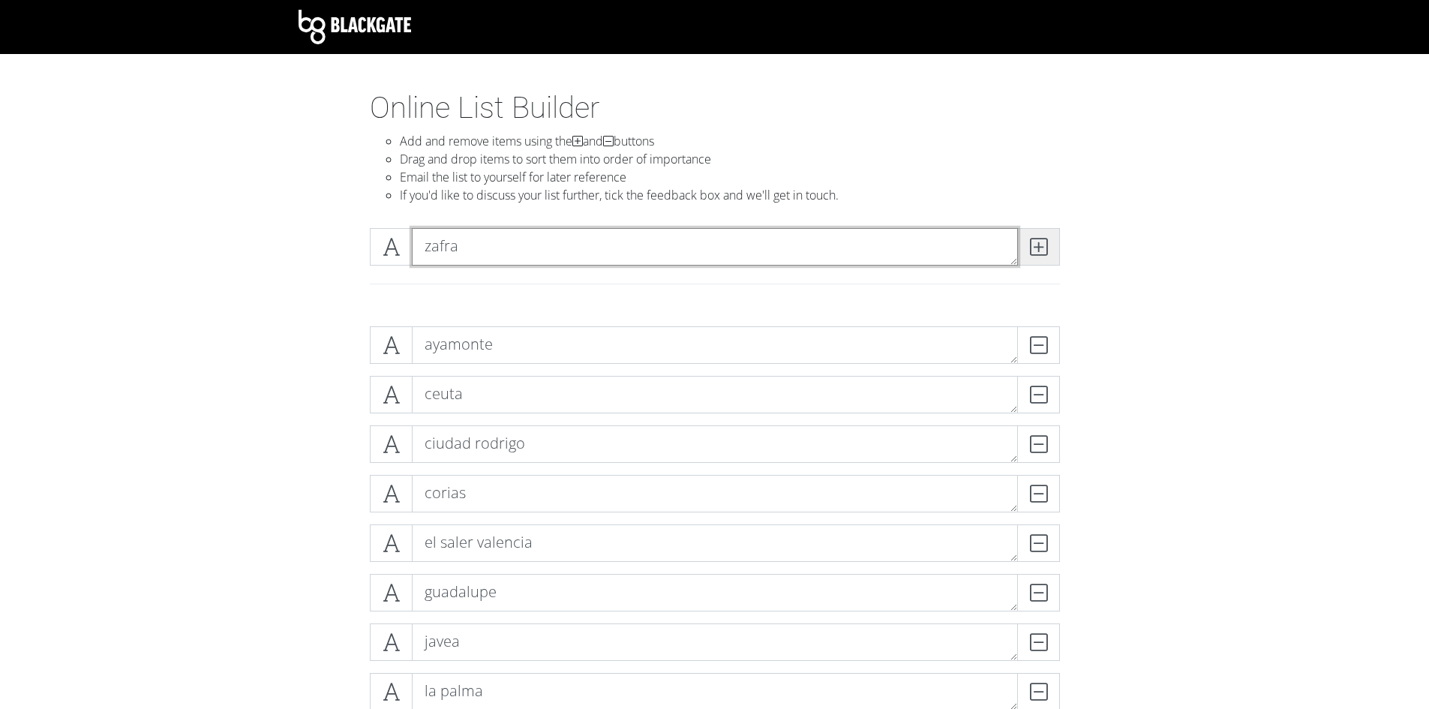
type textarea "zafra"
drag, startPoint x: 1024, startPoint y: 248, endPoint x: 997, endPoint y: 259, distance: 28.3
click at [1022, 251] on span at bounding box center [1038, 246] width 43 height 37
type textarea "benicarlo noche"
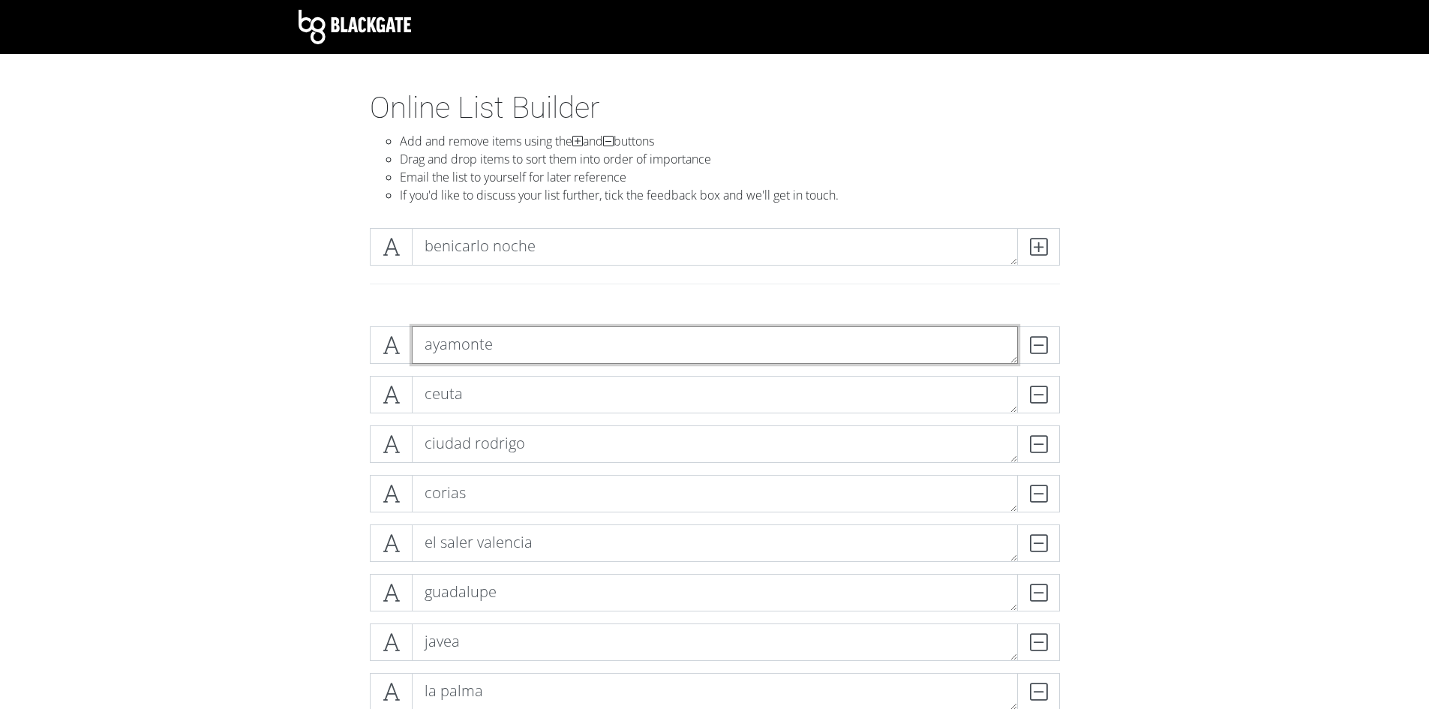
click at [547, 341] on textarea "ayamonte" at bounding box center [715, 344] width 606 height 37
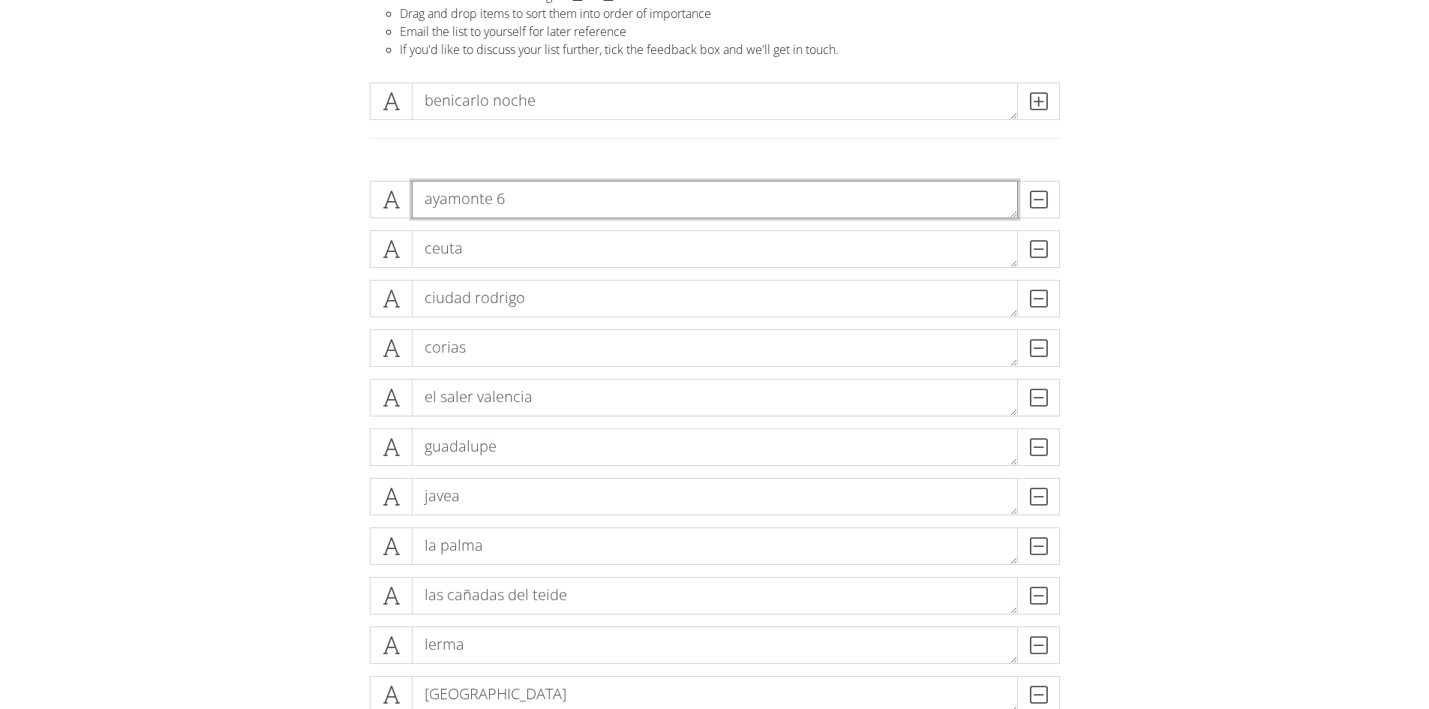
scroll to position [150, 0]
type textarea "ayamonte 6"
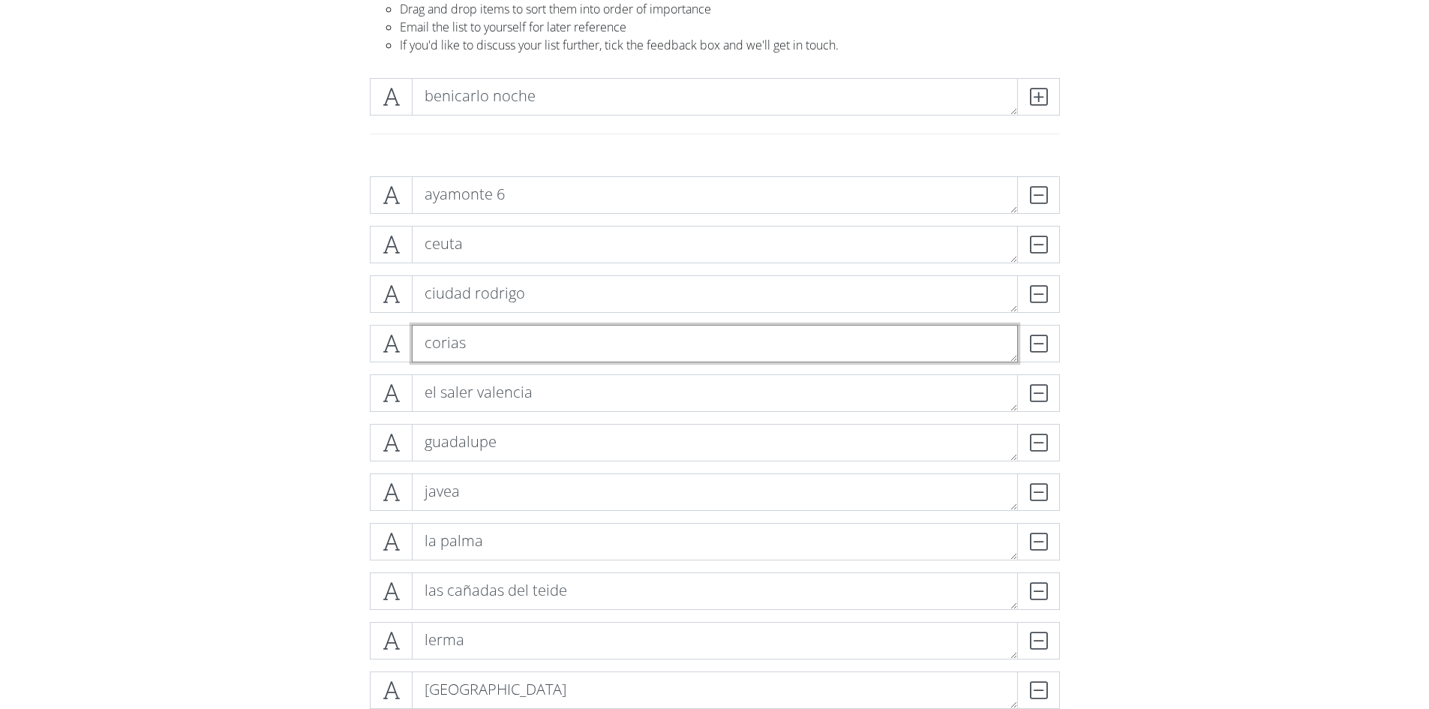
click at [516, 354] on textarea "corias" at bounding box center [715, 343] width 606 height 37
type textarea "corias 10"
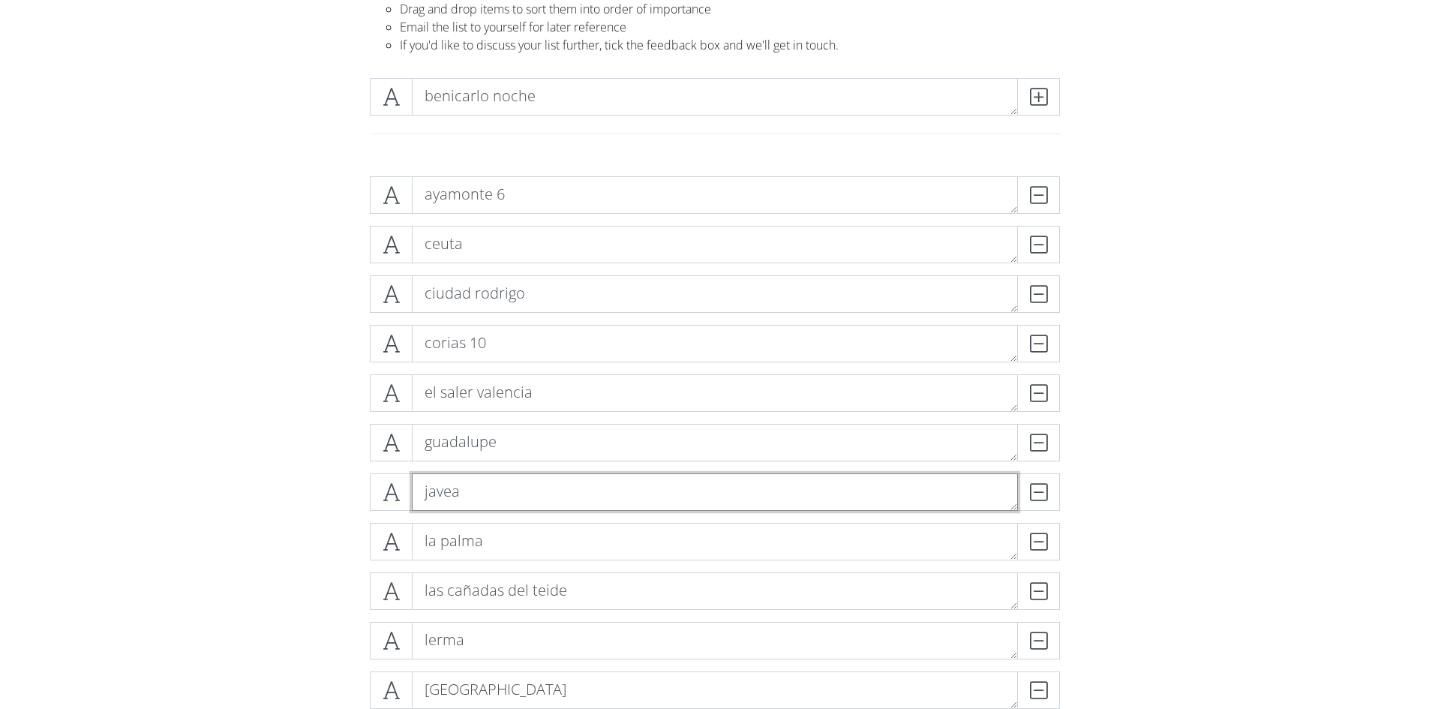
click at [567, 496] on textarea "javea" at bounding box center [715, 491] width 606 height 37
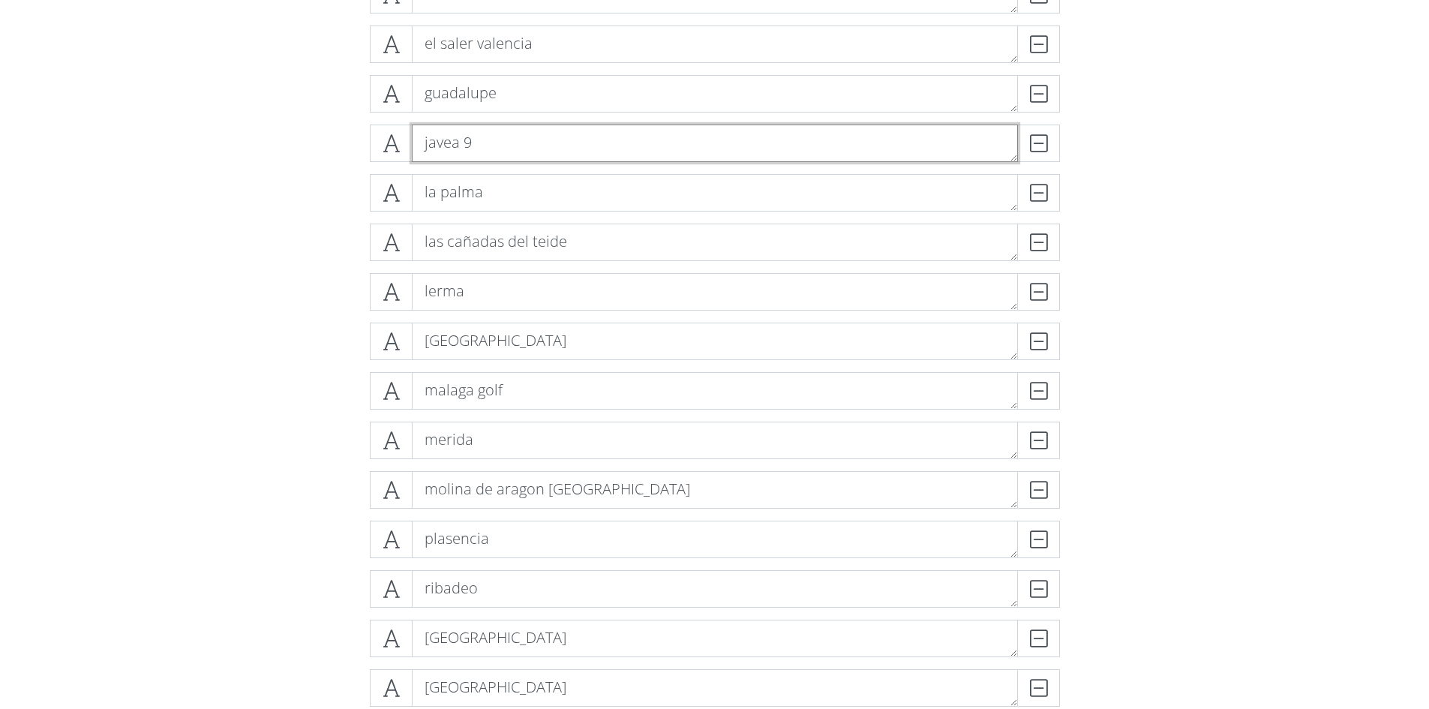
scroll to position [525, 0]
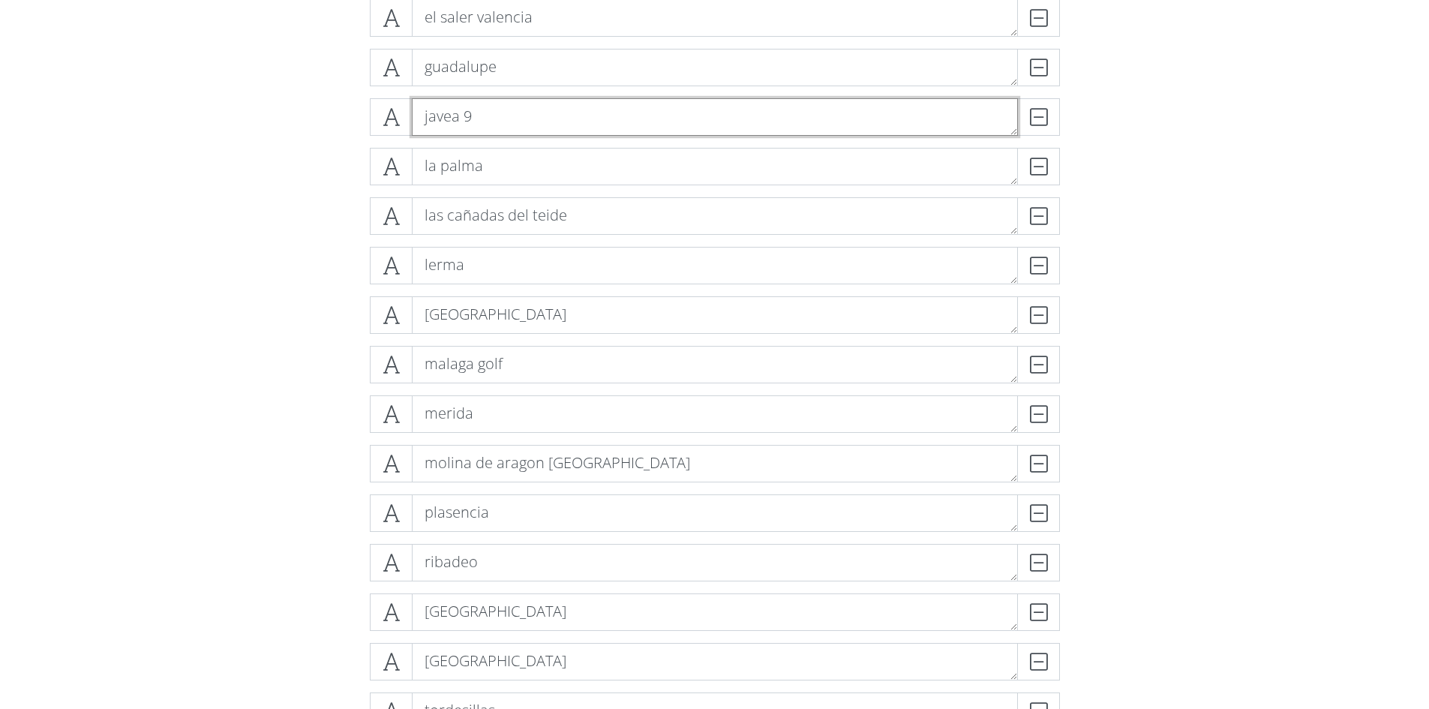
type textarea "javea 9"
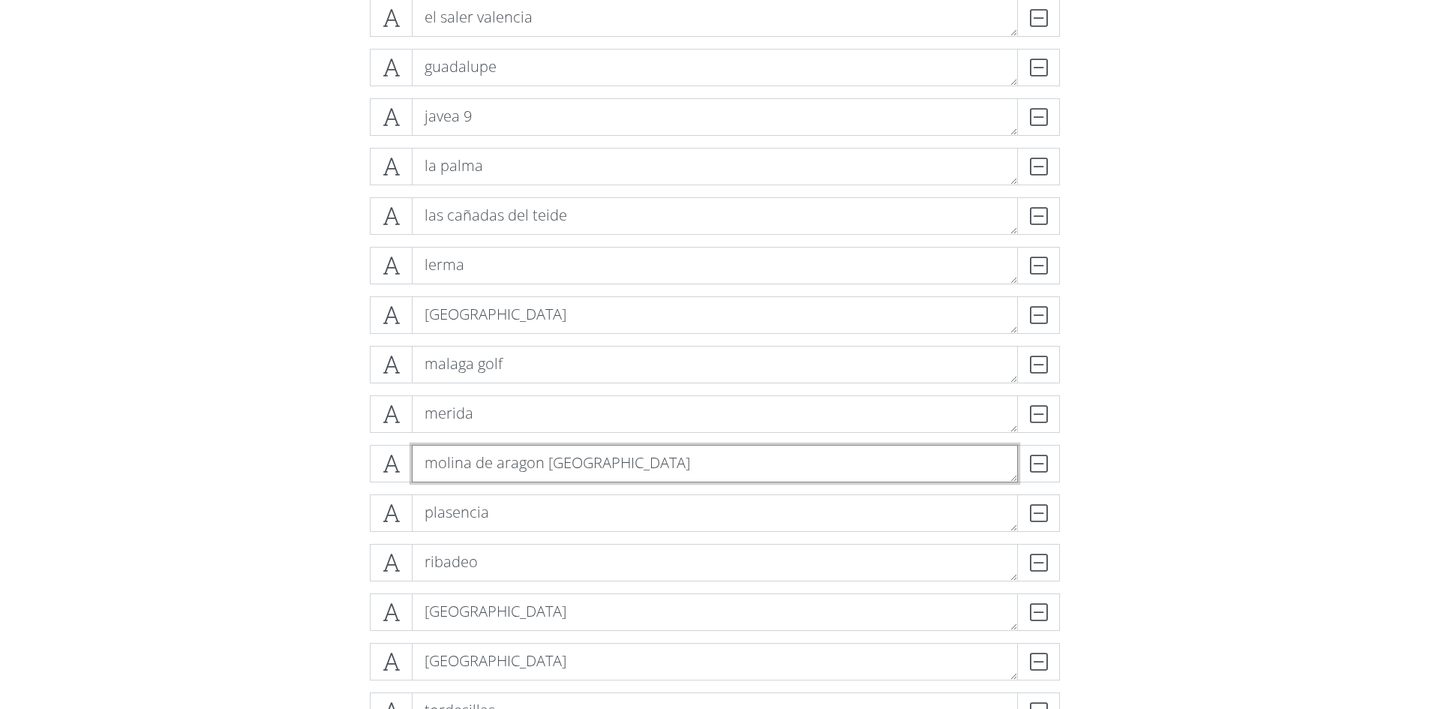
click at [697, 460] on textarea "molina de aragon [GEOGRAPHIC_DATA]" at bounding box center [715, 463] width 606 height 37
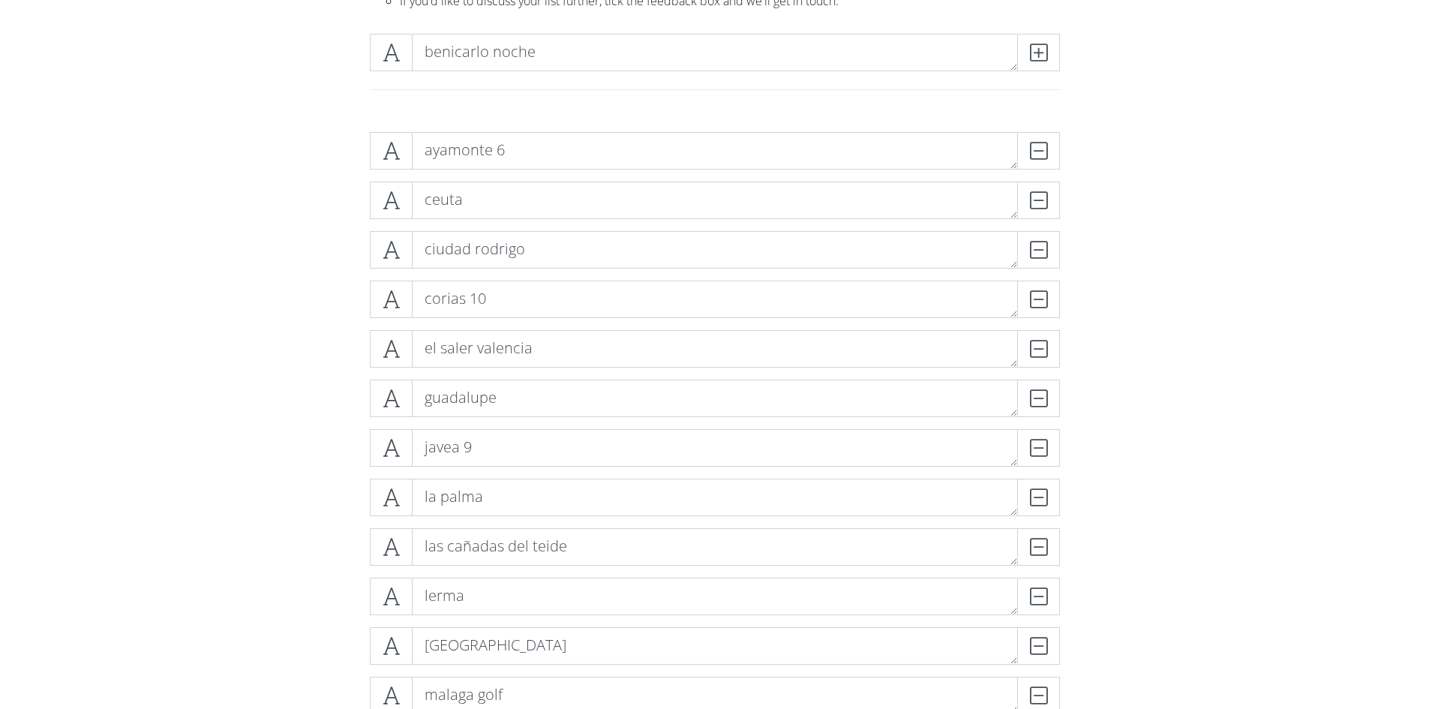
scroll to position [0, 0]
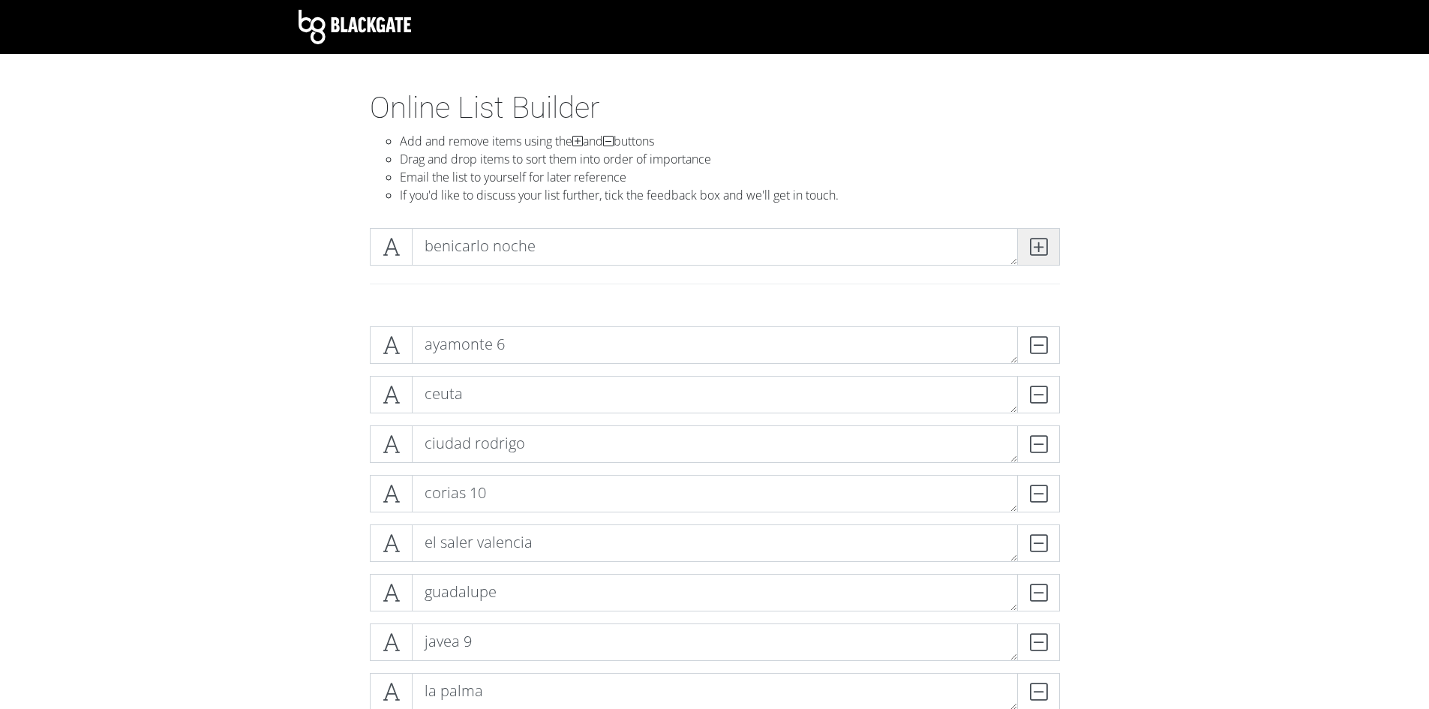
type textarea "molina de aragon [GEOGRAPHIC_DATA] 10"
click at [1042, 252] on icon at bounding box center [1038, 246] width 17 height 15
click at [689, 246] on textarea at bounding box center [715, 246] width 606 height 37
type textarea "ayamonte noche"
click at [1041, 258] on span at bounding box center [1038, 246] width 43 height 37
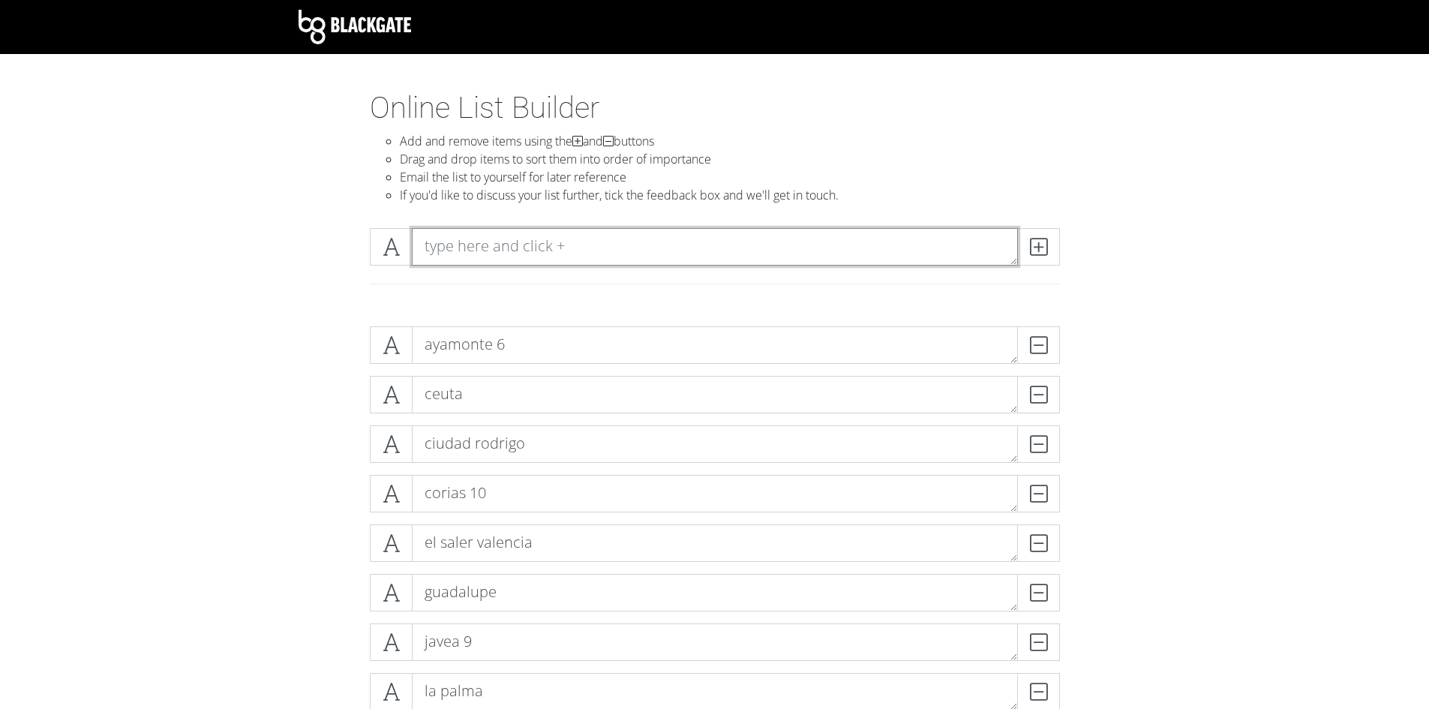
click at [700, 238] on textarea at bounding box center [715, 246] width 606 height 37
type textarea "guadalupe noche"
drag, startPoint x: 1037, startPoint y: 244, endPoint x: 949, endPoint y: 257, distance: 88.8
click at [1039, 244] on icon at bounding box center [1038, 246] width 17 height 15
click at [600, 256] on textarea at bounding box center [715, 246] width 606 height 37
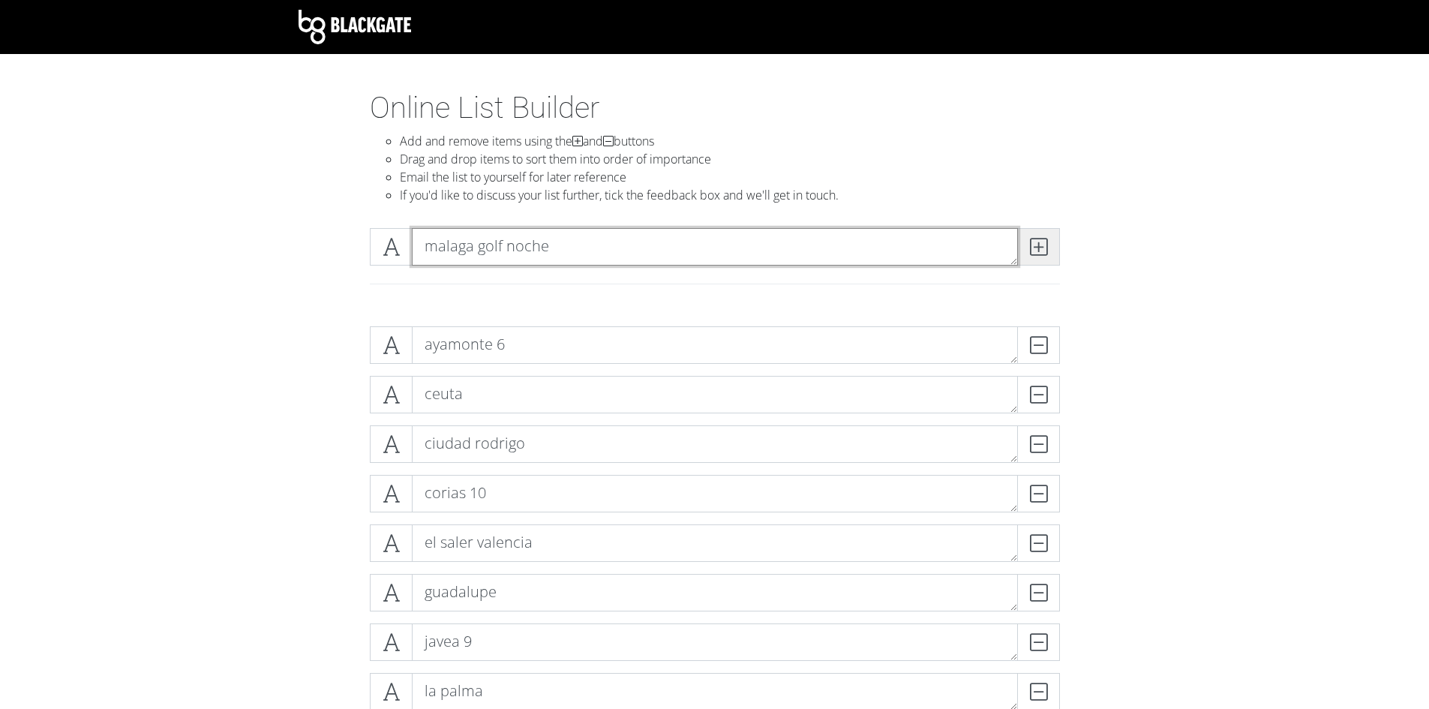
type textarea "malaga golf noche"
drag, startPoint x: 1029, startPoint y: 239, endPoint x: 998, endPoint y: 250, distance: 32.7
click at [1030, 239] on icon at bounding box center [1038, 246] width 17 height 15
click at [319, 274] on div at bounding box center [714, 265] width 855 height 98
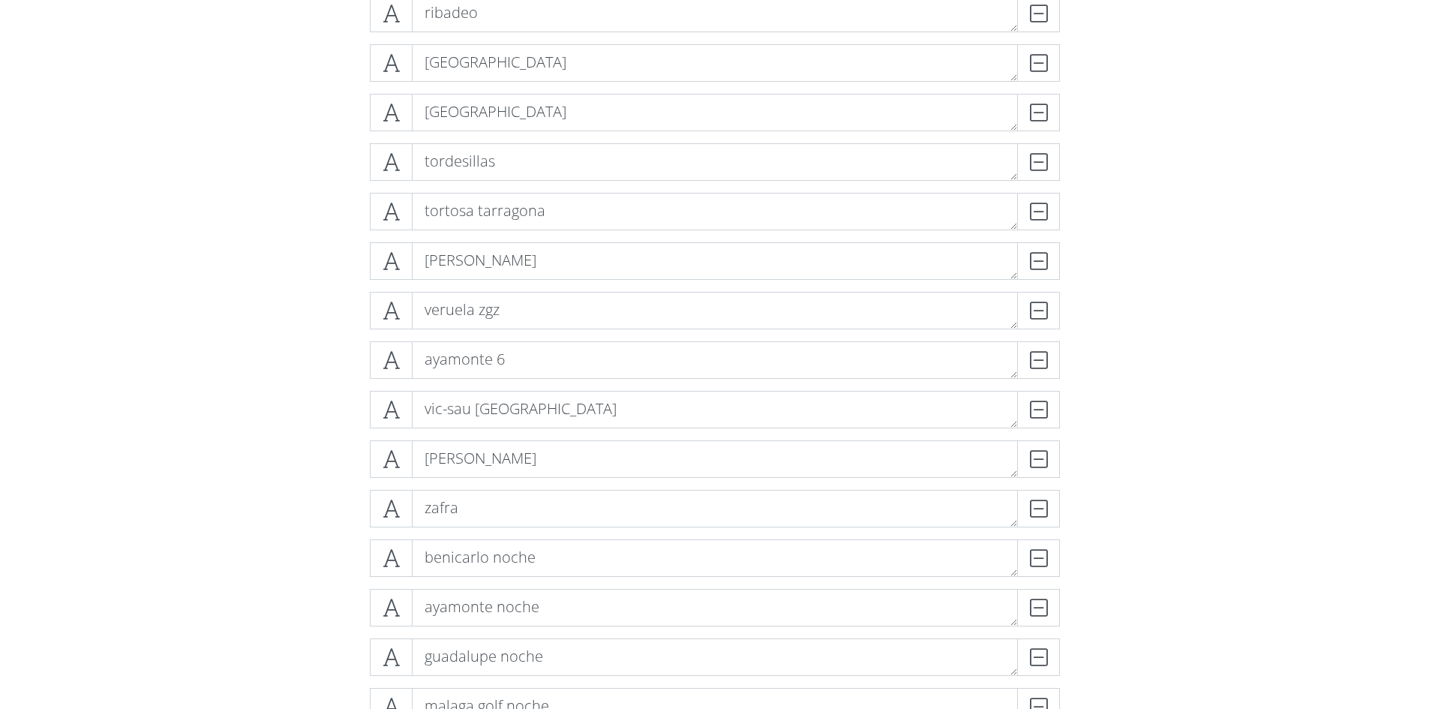
scroll to position [1028, 0]
click at [317, 426] on div "ceuta DELETE ciudad [PERSON_NAME] corias 10 DELETE el saler valencia DELETE [PE…" at bounding box center [714, 15] width 855 height 1459
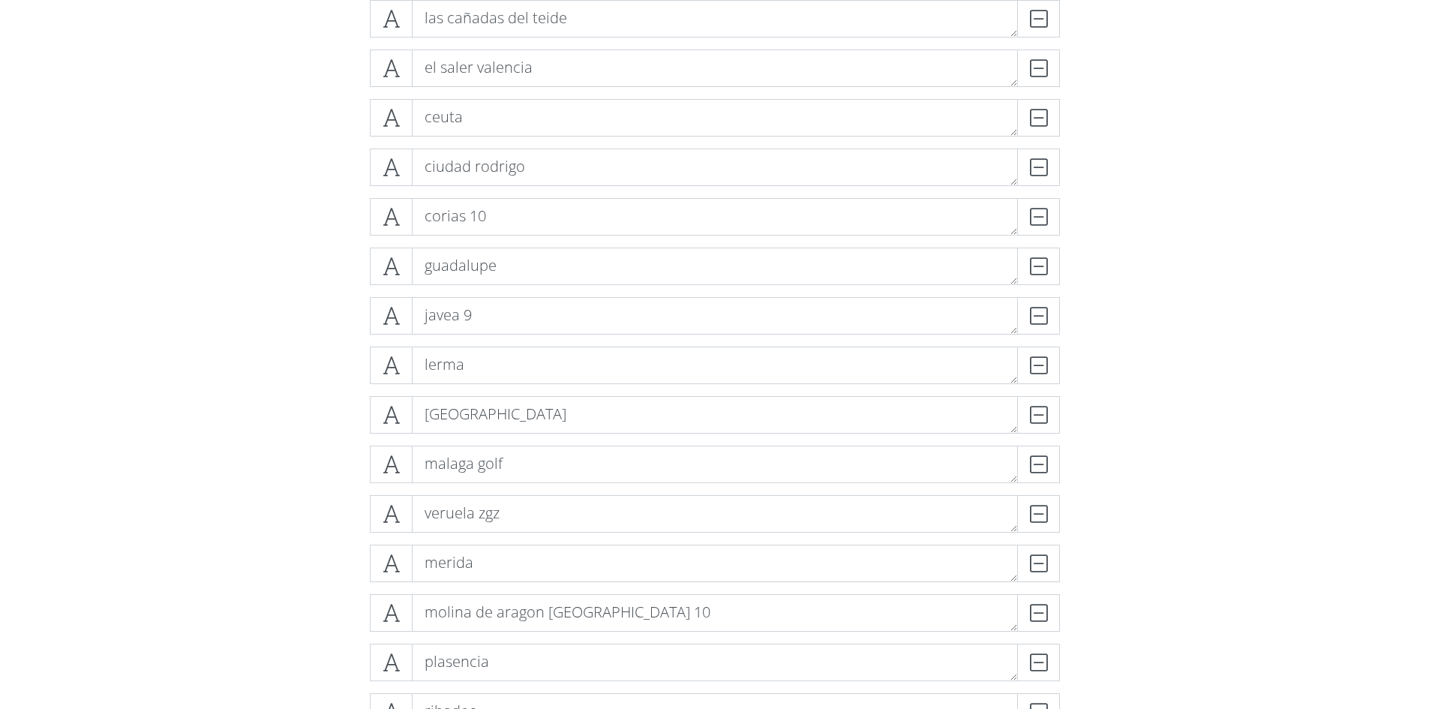
scroll to position [353, 0]
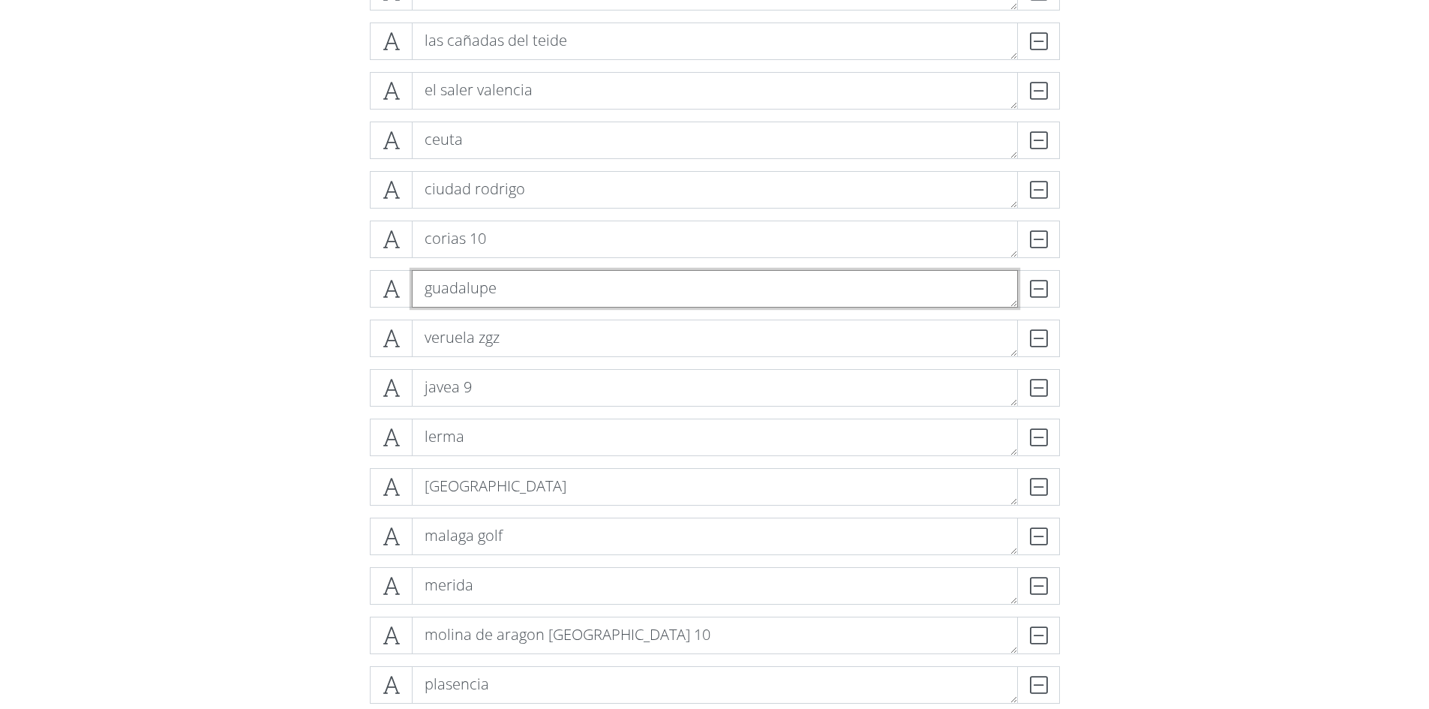
click at [514, 301] on textarea "guadalupe" at bounding box center [715, 288] width 606 height 37
type textarea "[PERSON_NAME]"
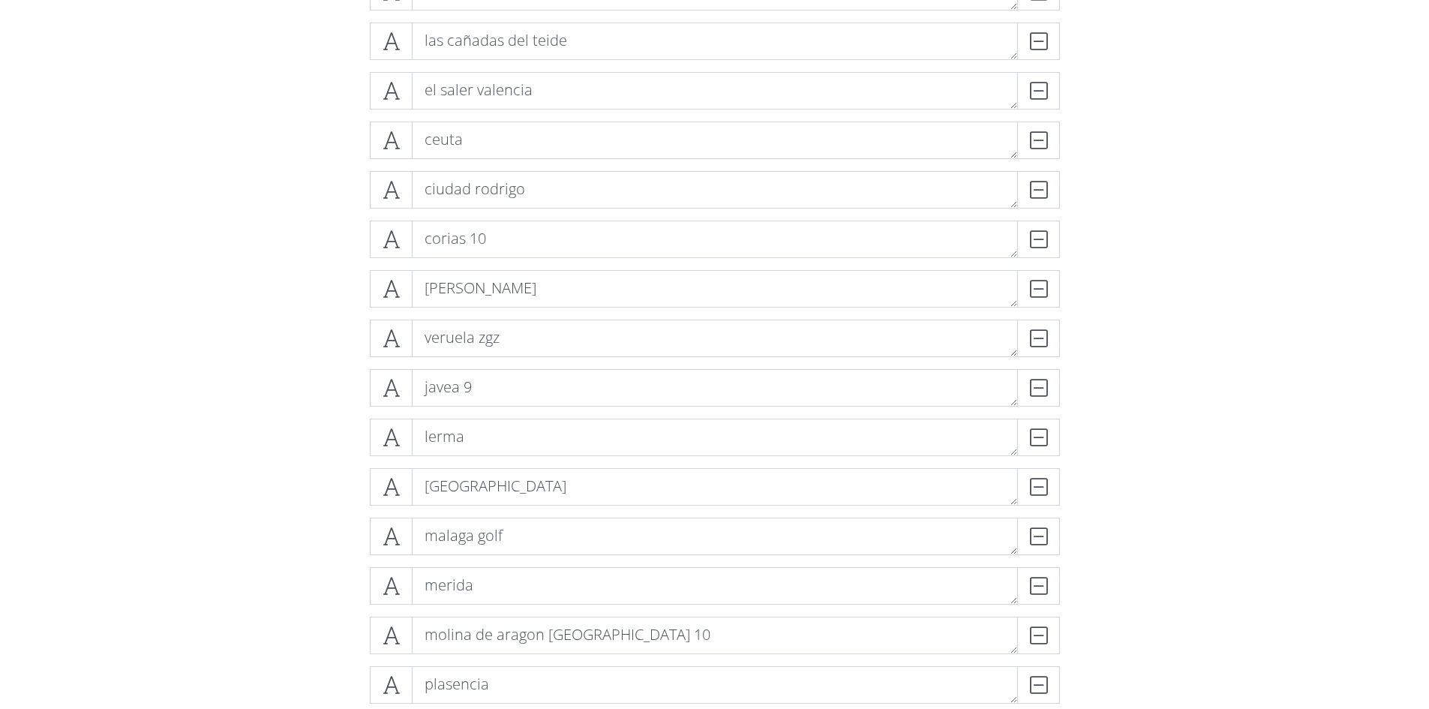
click at [287, 317] on div "la palma DELETE las cañadas del teide DELETE el saler valencia DELETE ceuta DEL…" at bounding box center [714, 690] width 855 height 1459
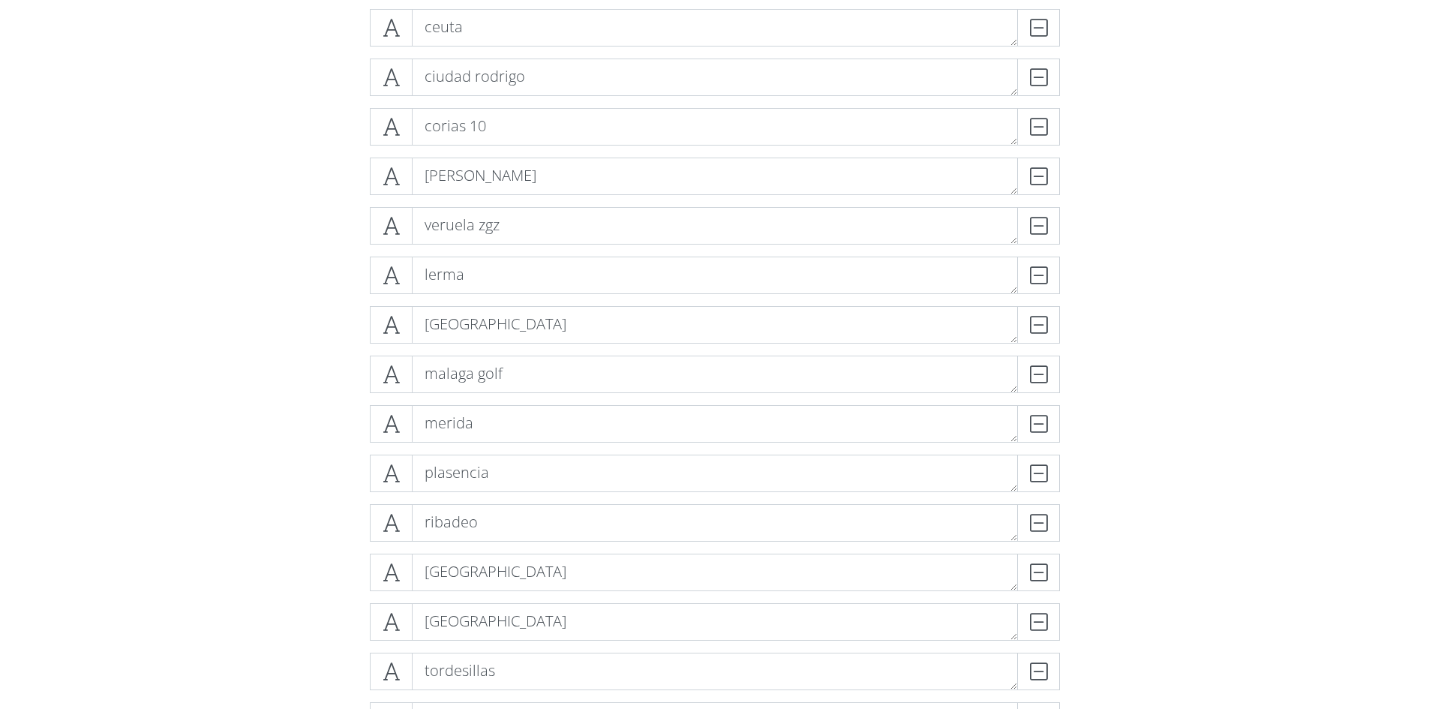
scroll to position [368, 0]
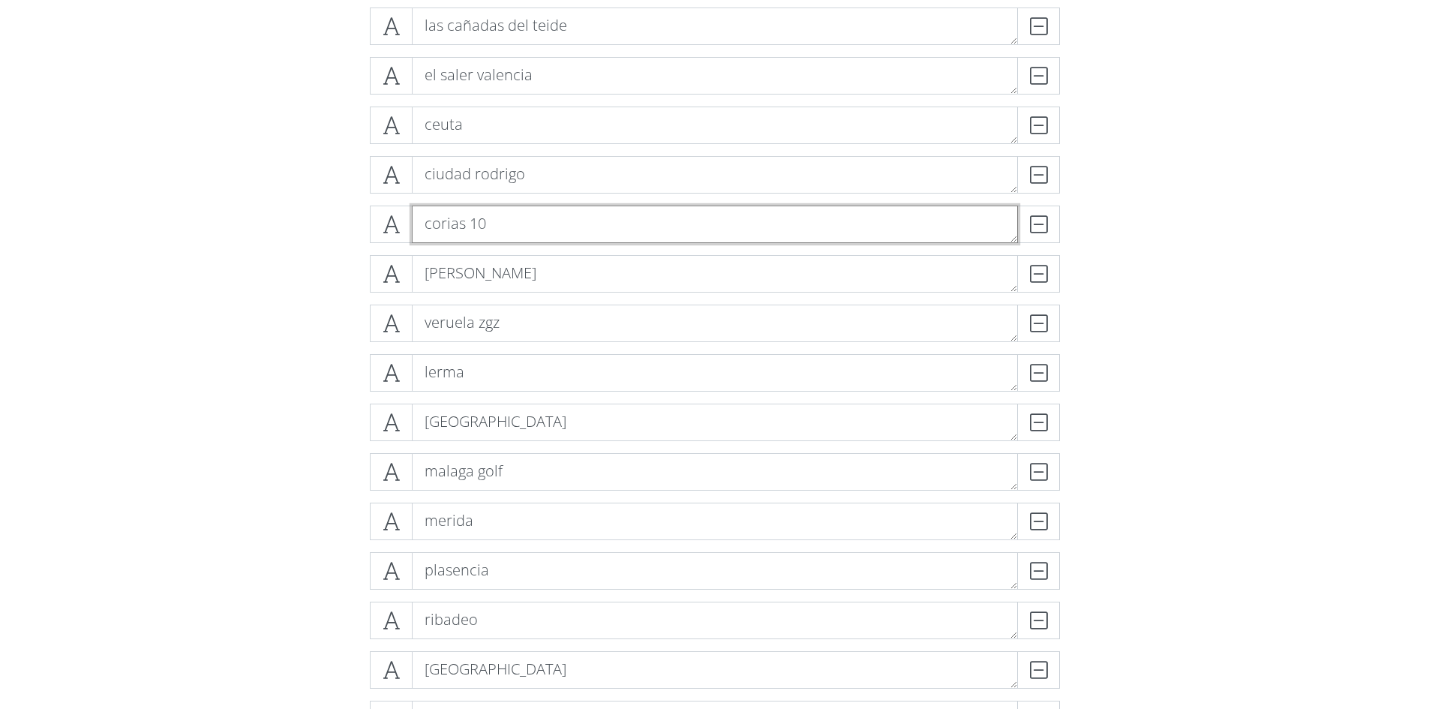
click at [509, 230] on textarea "corias 10" at bounding box center [715, 223] width 606 height 37
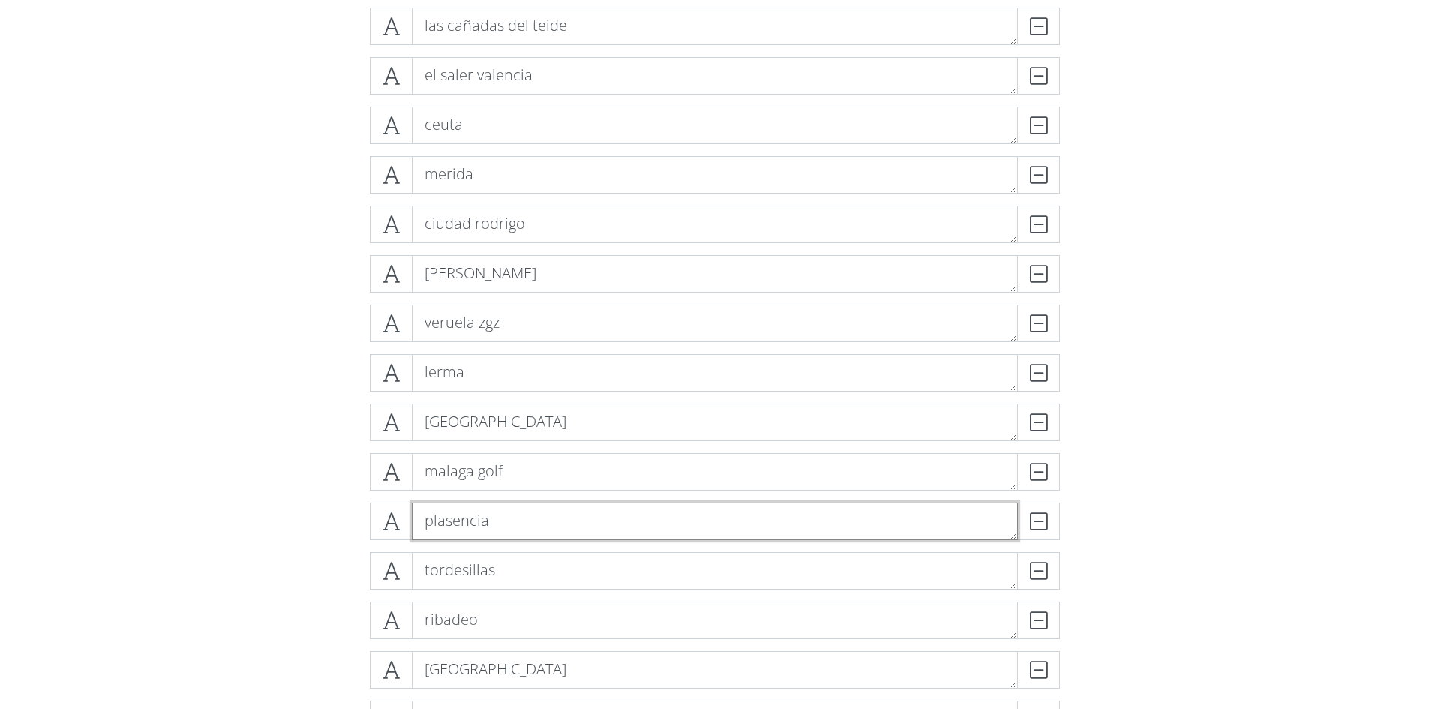
drag, startPoint x: 434, startPoint y: 517, endPoint x: 437, endPoint y: 465, distance: 51.8
click at [437, 465] on div "la palma DELETE las cañadas del teide DELETE el saler valencia DELETE ceuta DEL…" at bounding box center [715, 675] width 690 height 1435
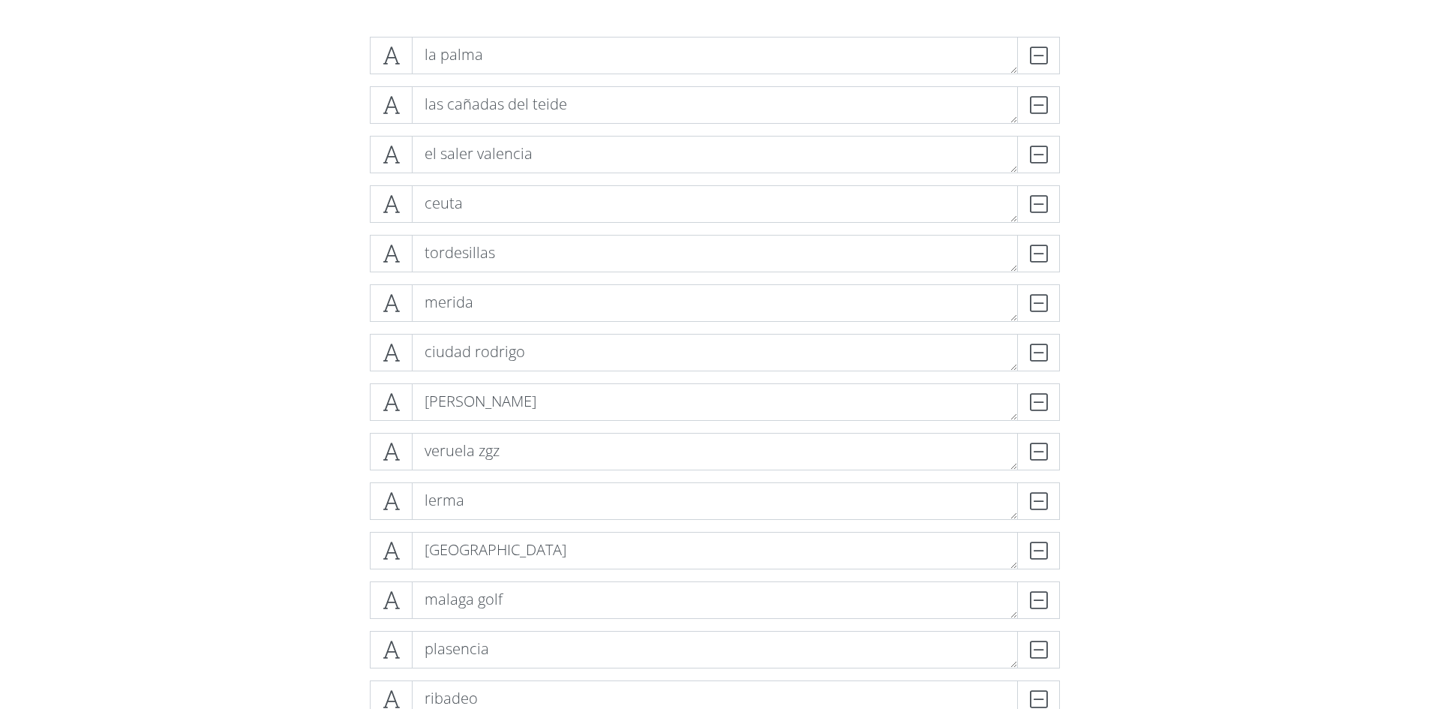
scroll to position [293, 0]
click at [375, 393] on span at bounding box center [391, 397] width 43 height 37
click at [382, 398] on icon at bounding box center [390, 398] width 17 height 15
click at [375, 399] on span at bounding box center [391, 397] width 43 height 37
click at [376, 408] on span at bounding box center [391, 397] width 43 height 37
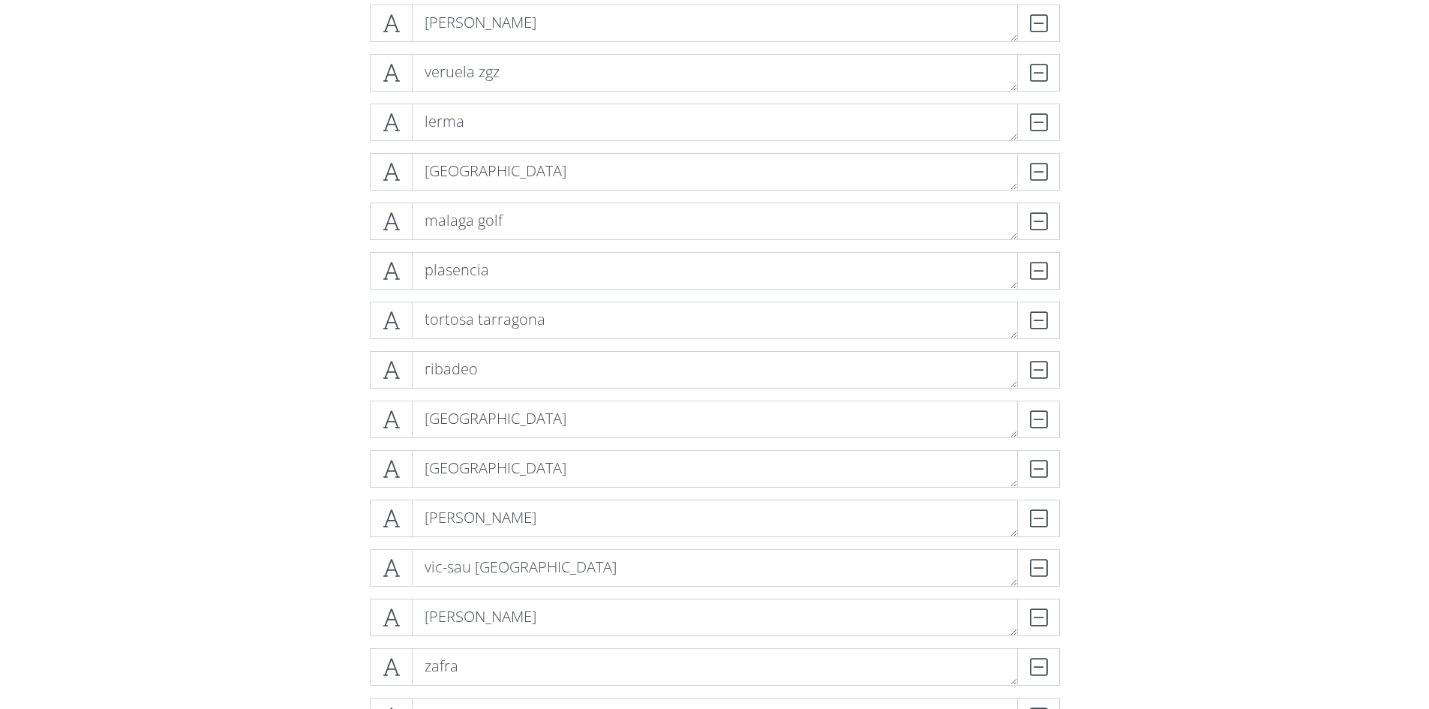
scroll to position [593, 0]
